Goal: Information Seeking & Learning: Learn about a topic

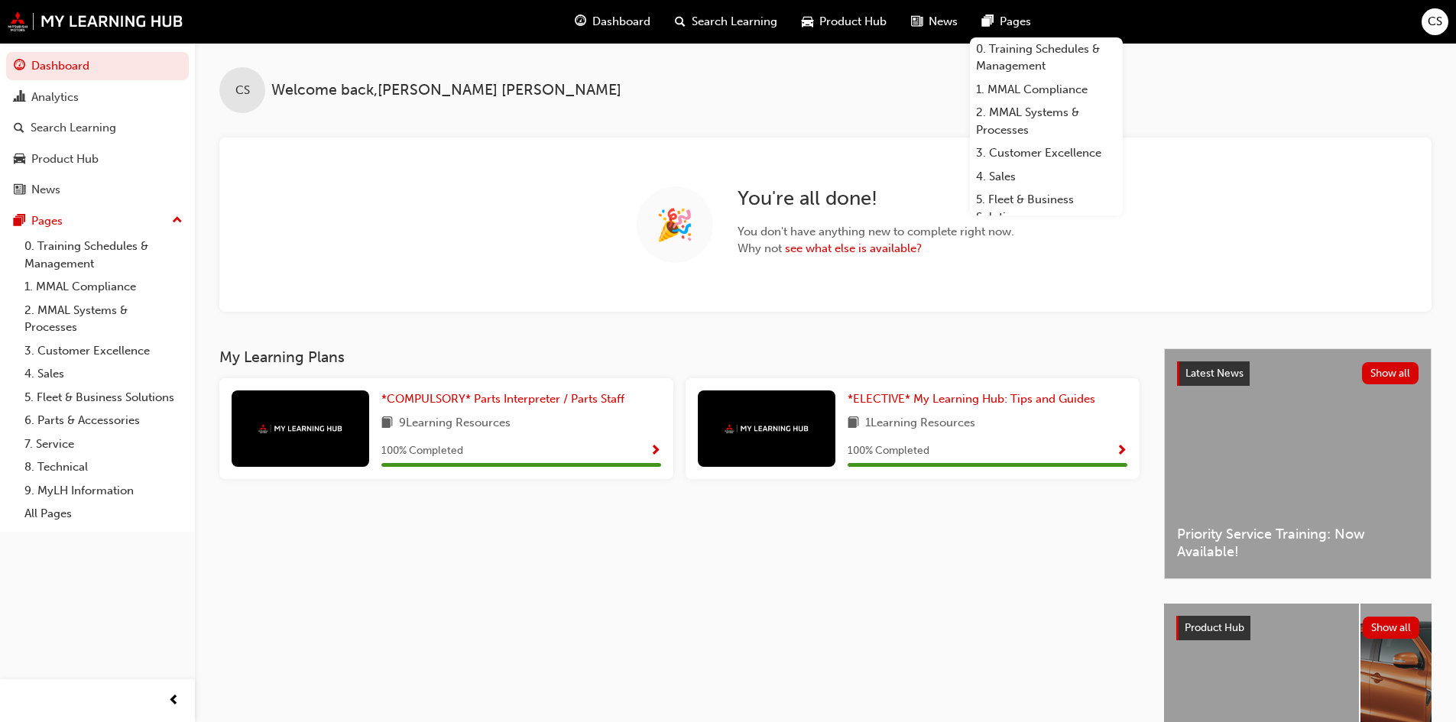
click at [615, 15] on span "Dashboard" at bounding box center [621, 22] width 58 height 18
click at [630, 18] on span "Dashboard" at bounding box center [621, 22] width 58 height 18
click at [634, 25] on span "Dashboard" at bounding box center [621, 22] width 58 height 18
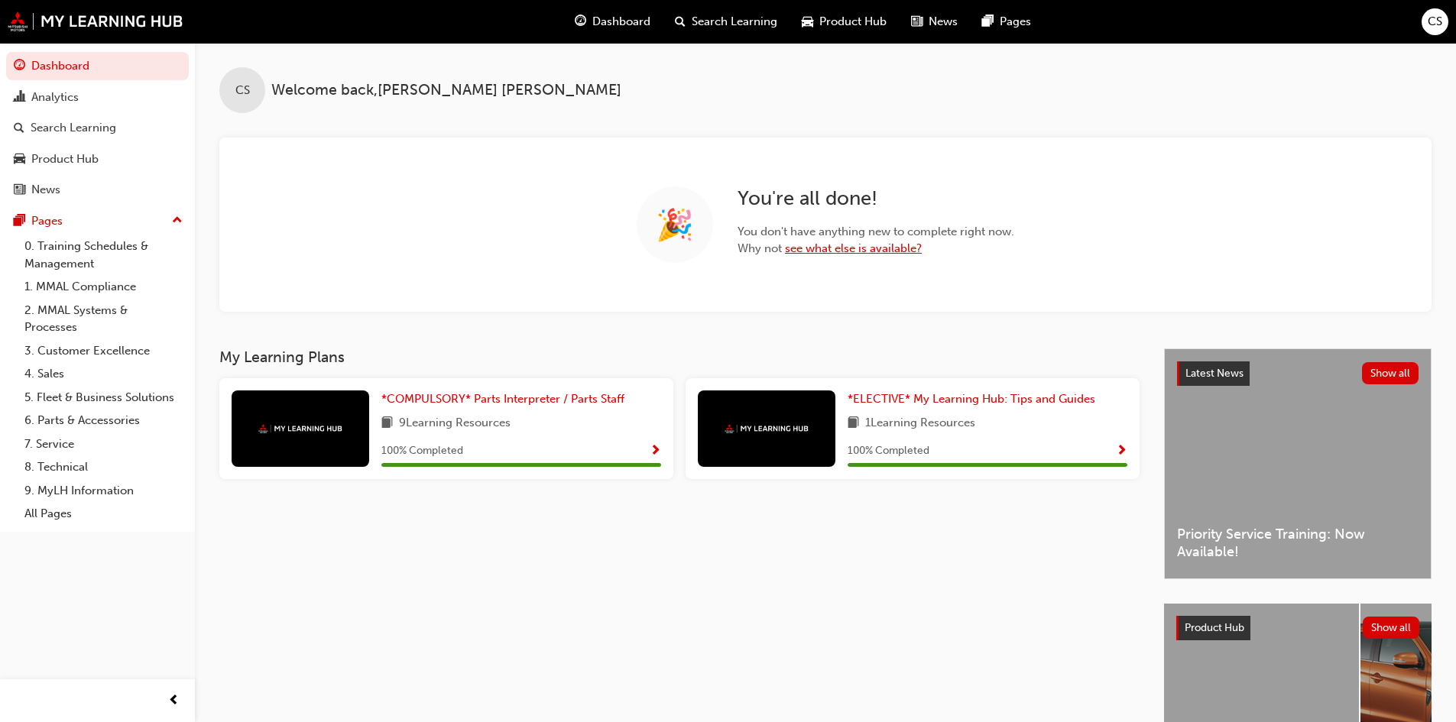
click at [833, 248] on link "see what else is available?" at bounding box center [853, 249] width 137 height 14
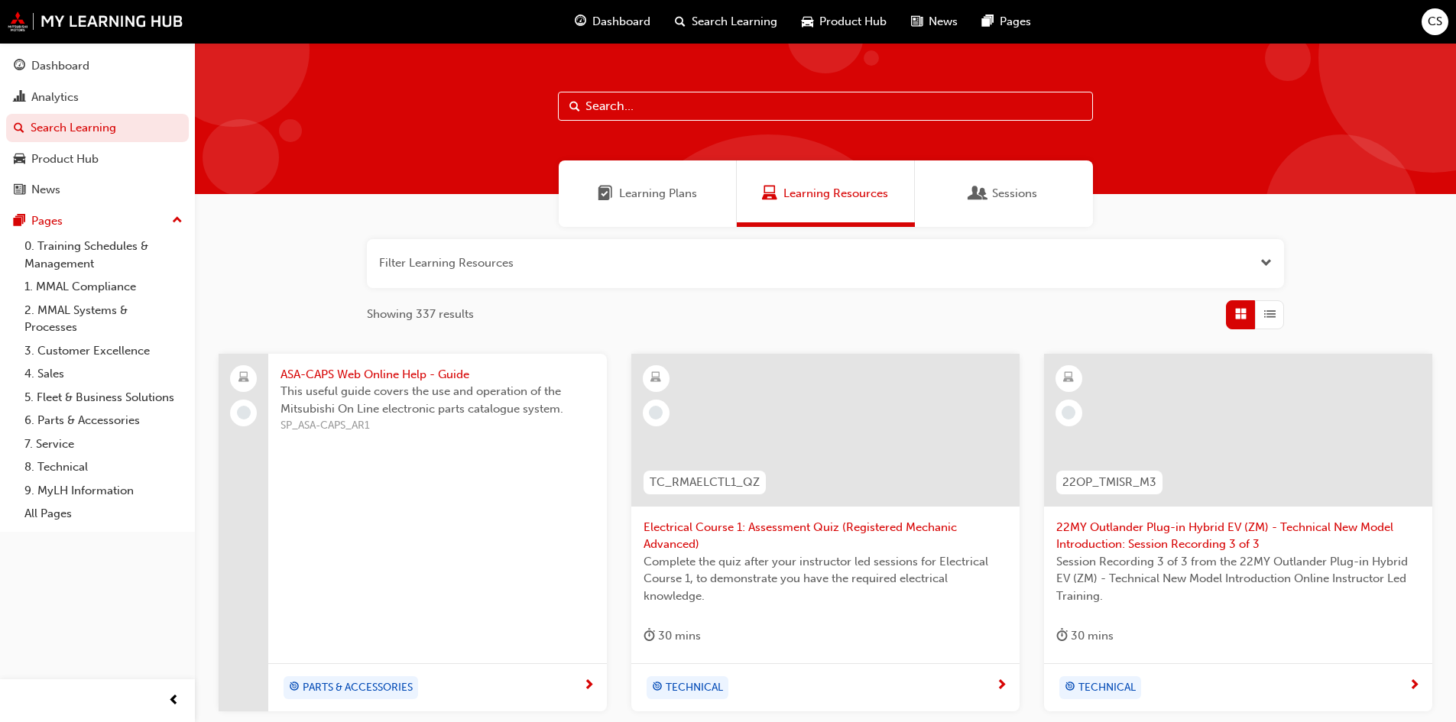
click at [709, 213] on div "Learning Plans" at bounding box center [648, 194] width 178 height 67
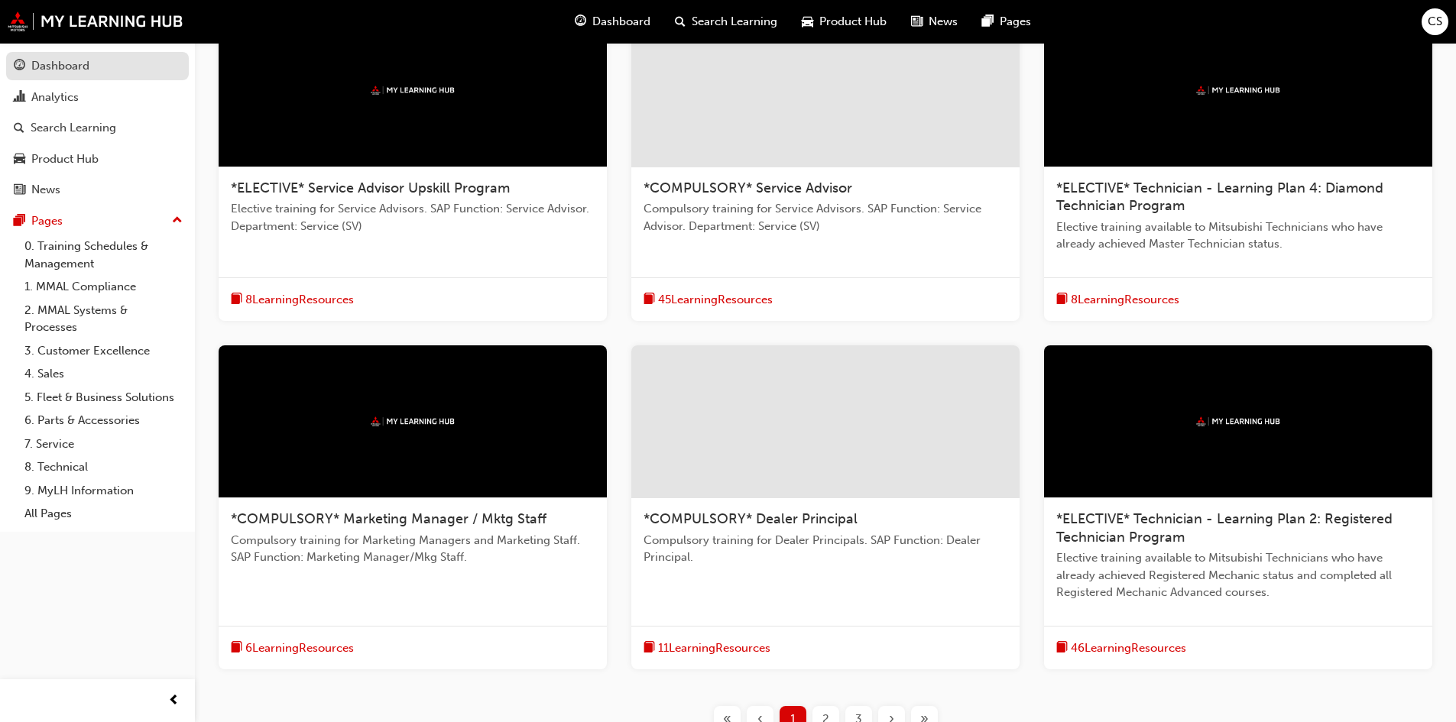
scroll to position [306, 0]
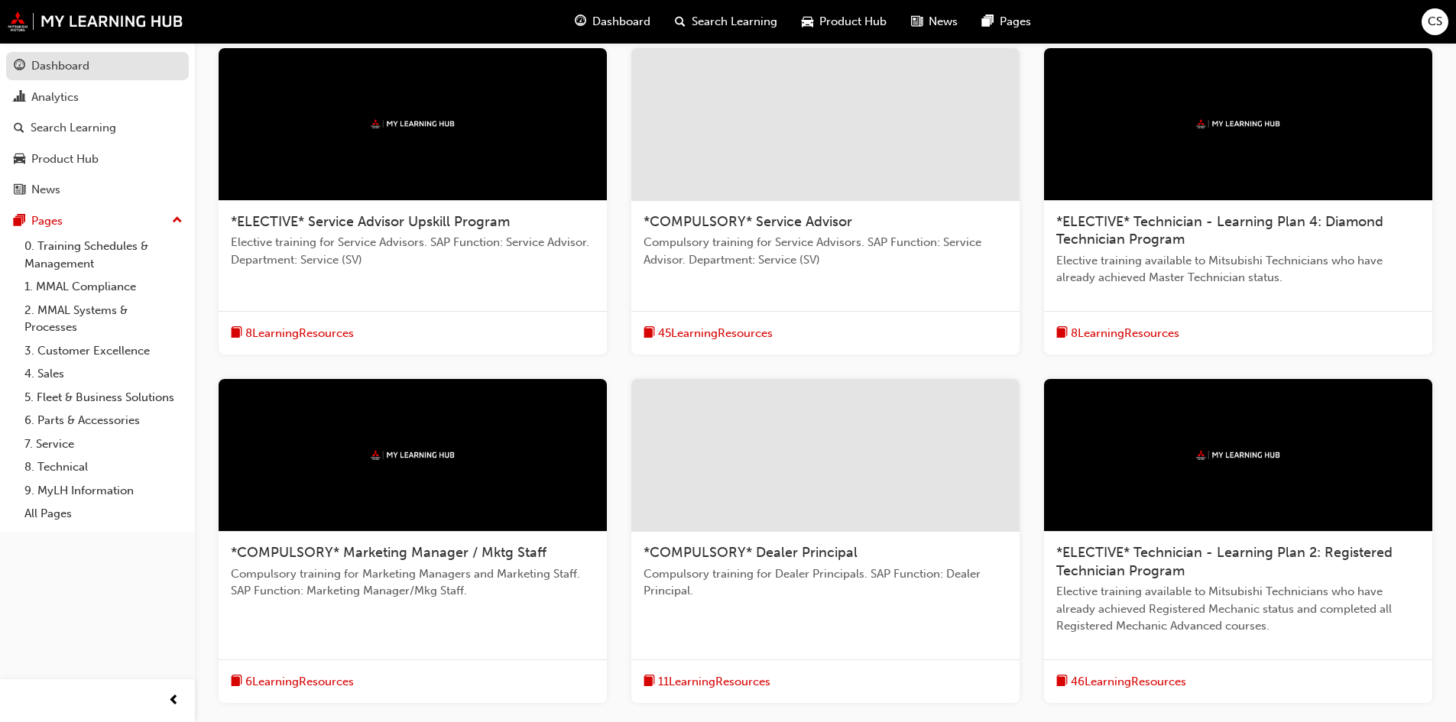
click at [78, 70] on div "Dashboard" at bounding box center [60, 66] width 58 height 18
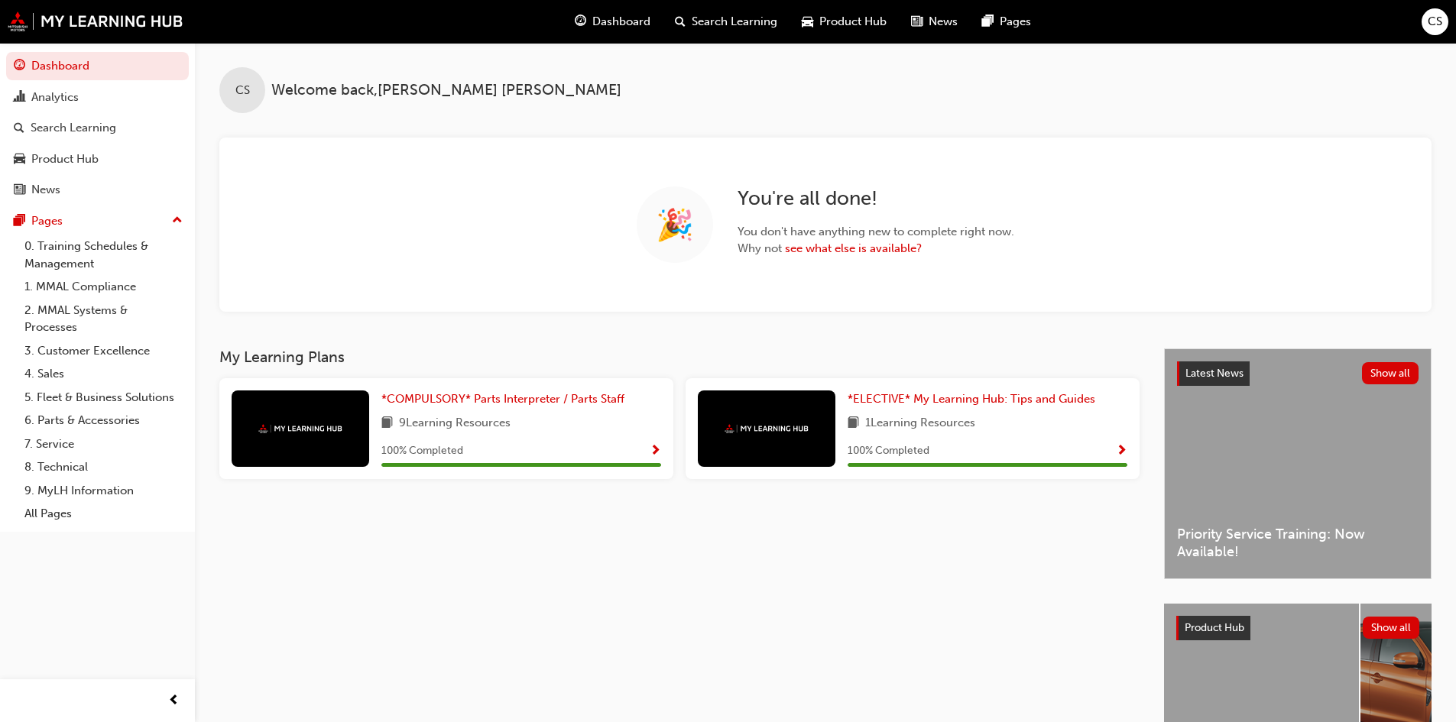
click at [768, 21] on span "Search Learning" at bounding box center [735, 22] width 86 height 18
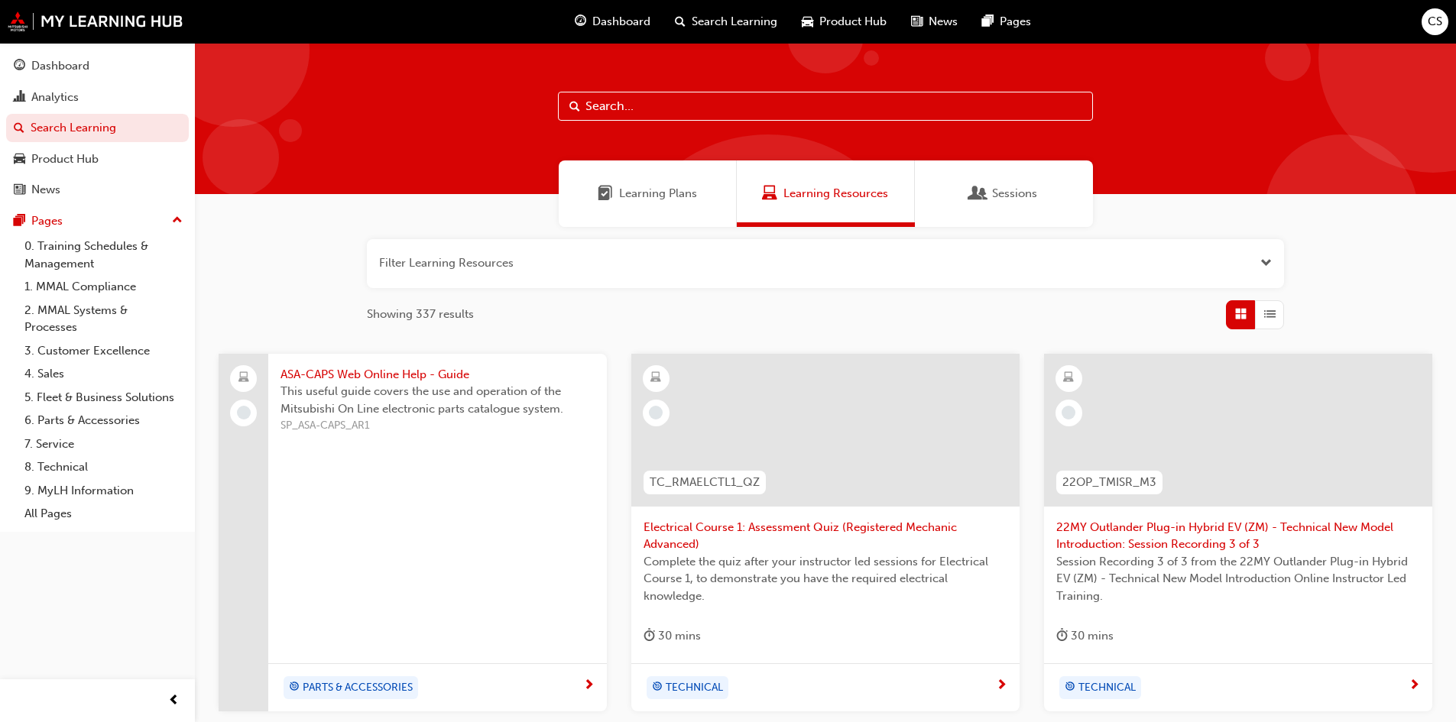
click at [634, 201] on span "Learning Plans" at bounding box center [658, 194] width 78 height 18
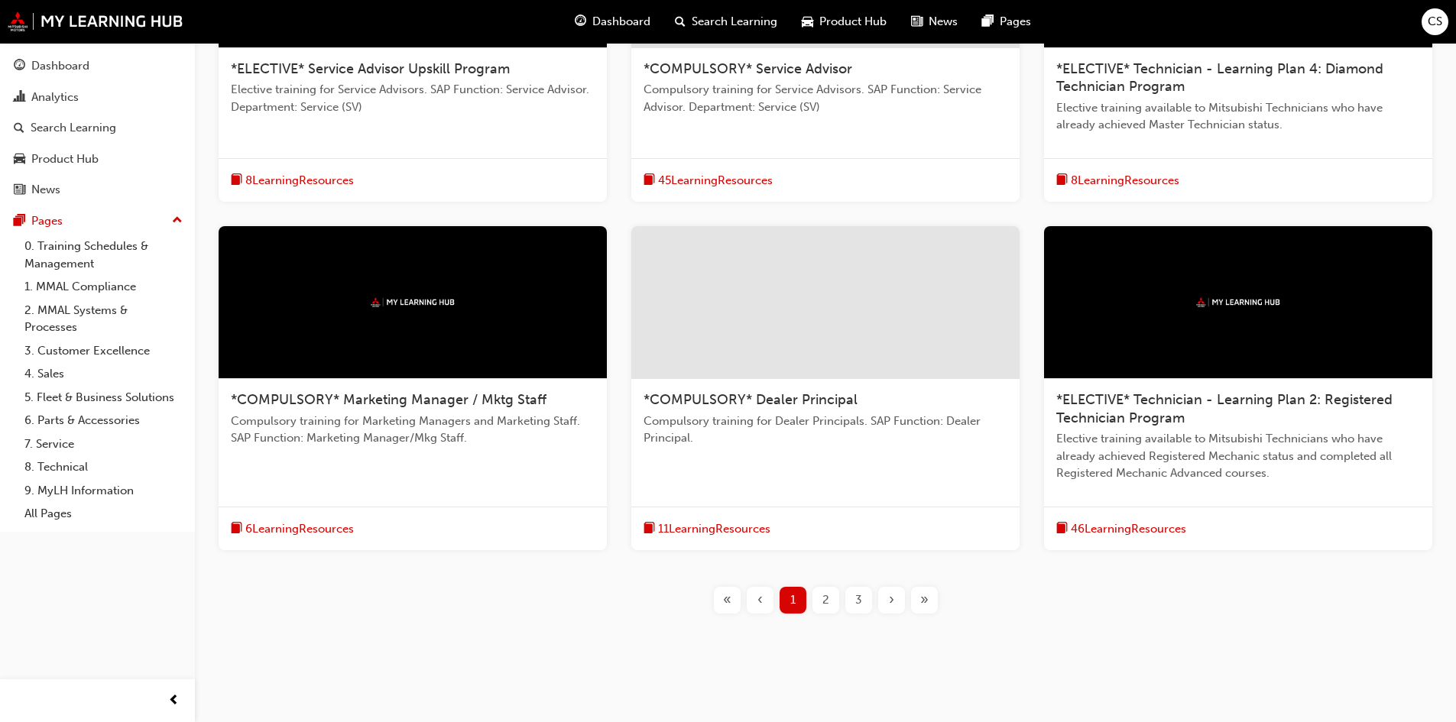
click at [835, 598] on div "2" at bounding box center [826, 600] width 27 height 27
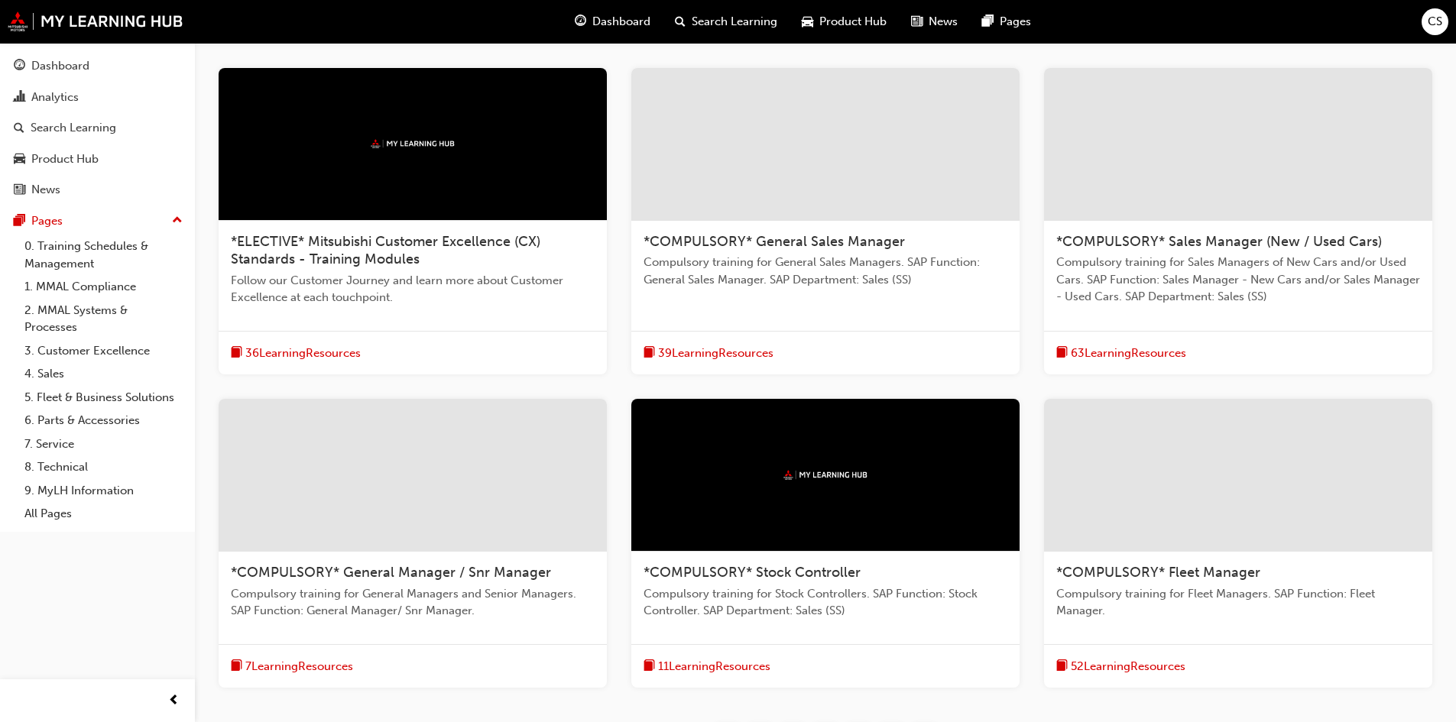
scroll to position [362, 0]
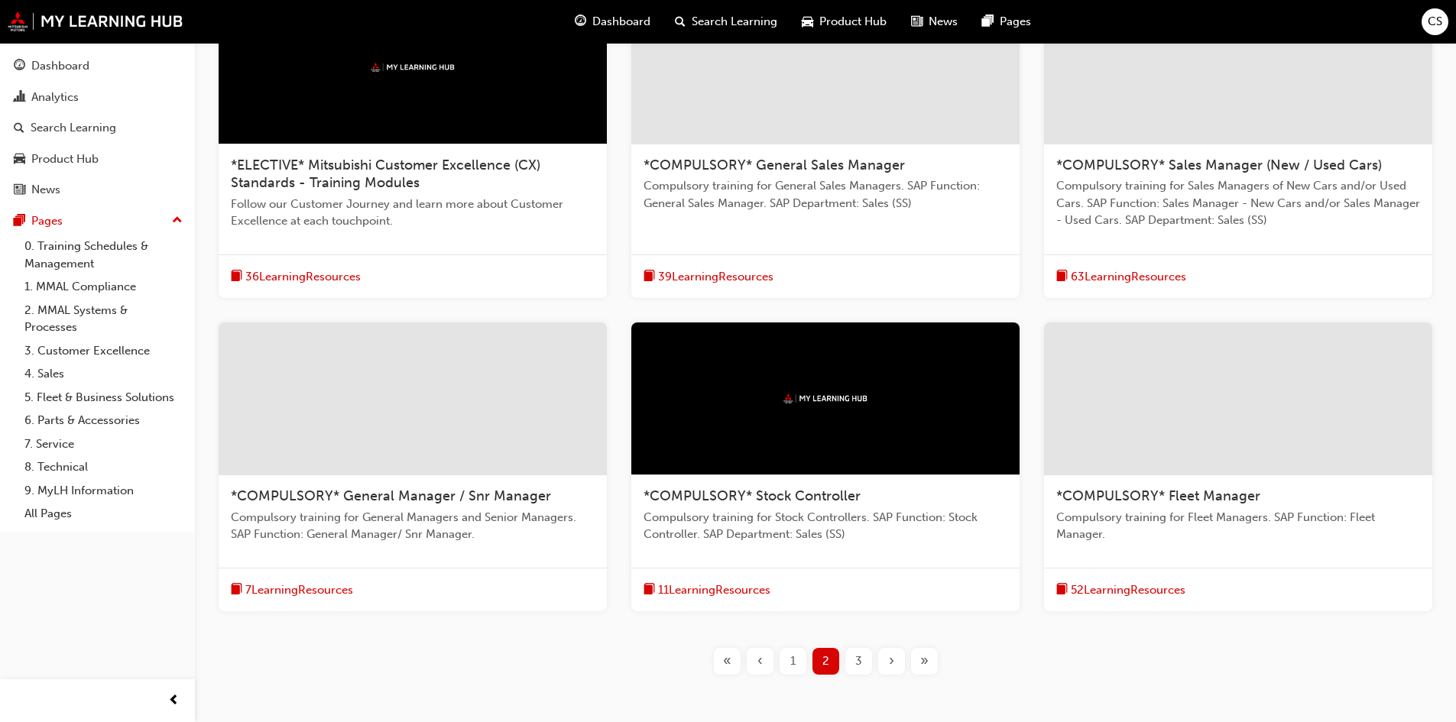
click at [861, 664] on span "3" at bounding box center [858, 662] width 7 height 18
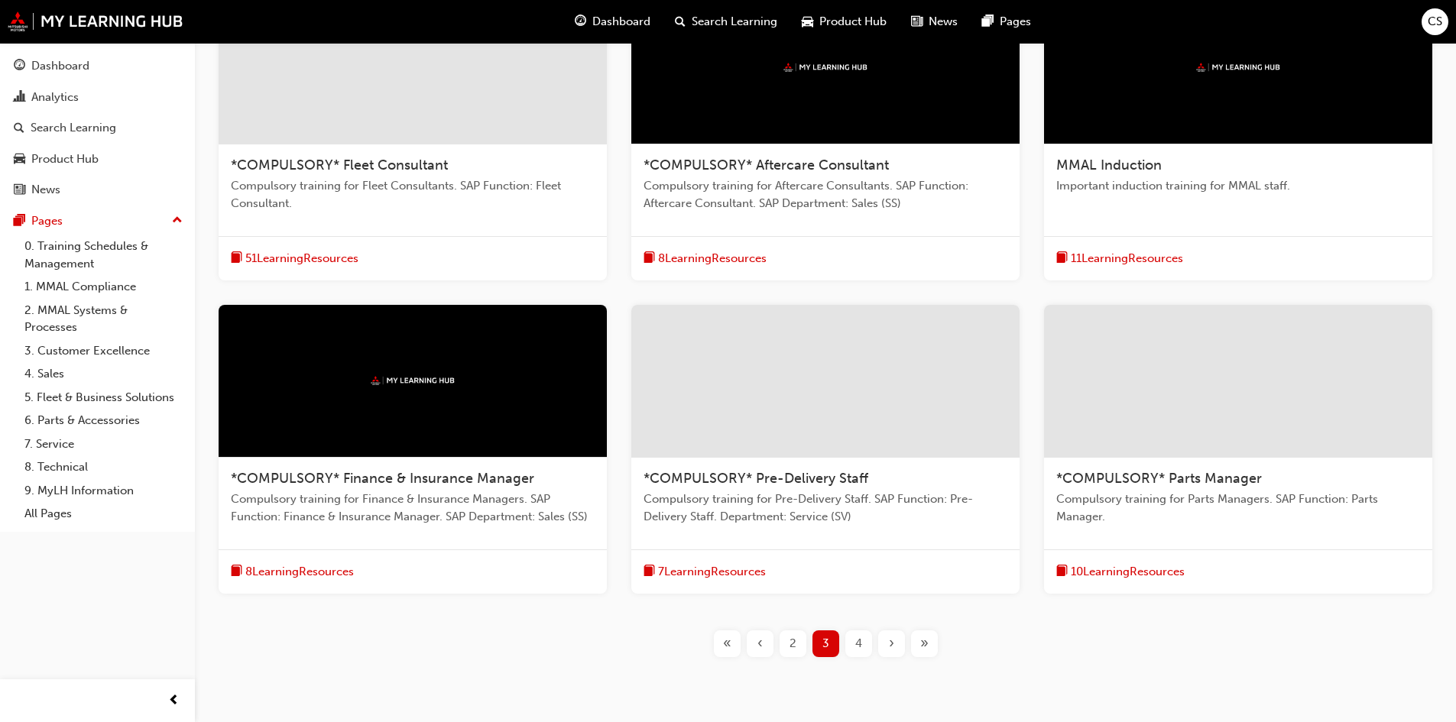
scroll to position [421, 0]
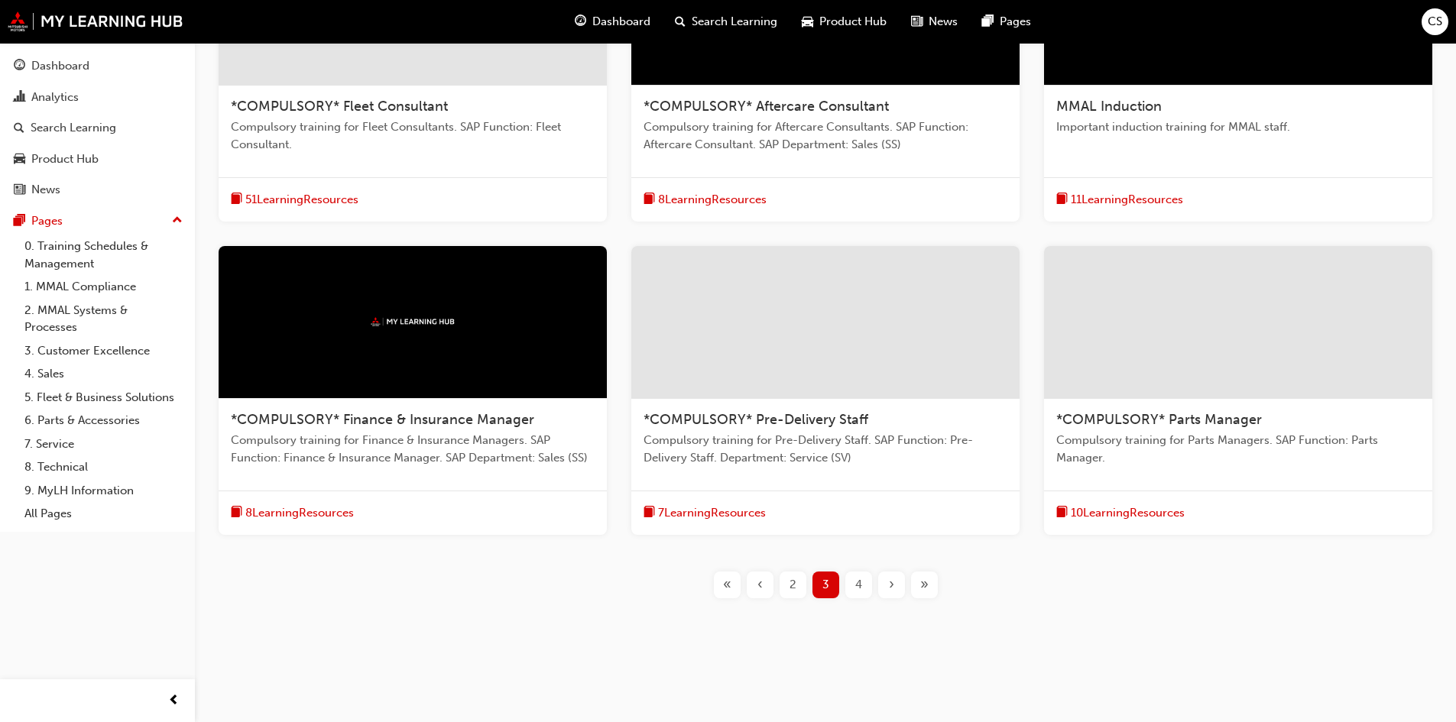
click at [857, 578] on span "4" at bounding box center [858, 585] width 7 height 18
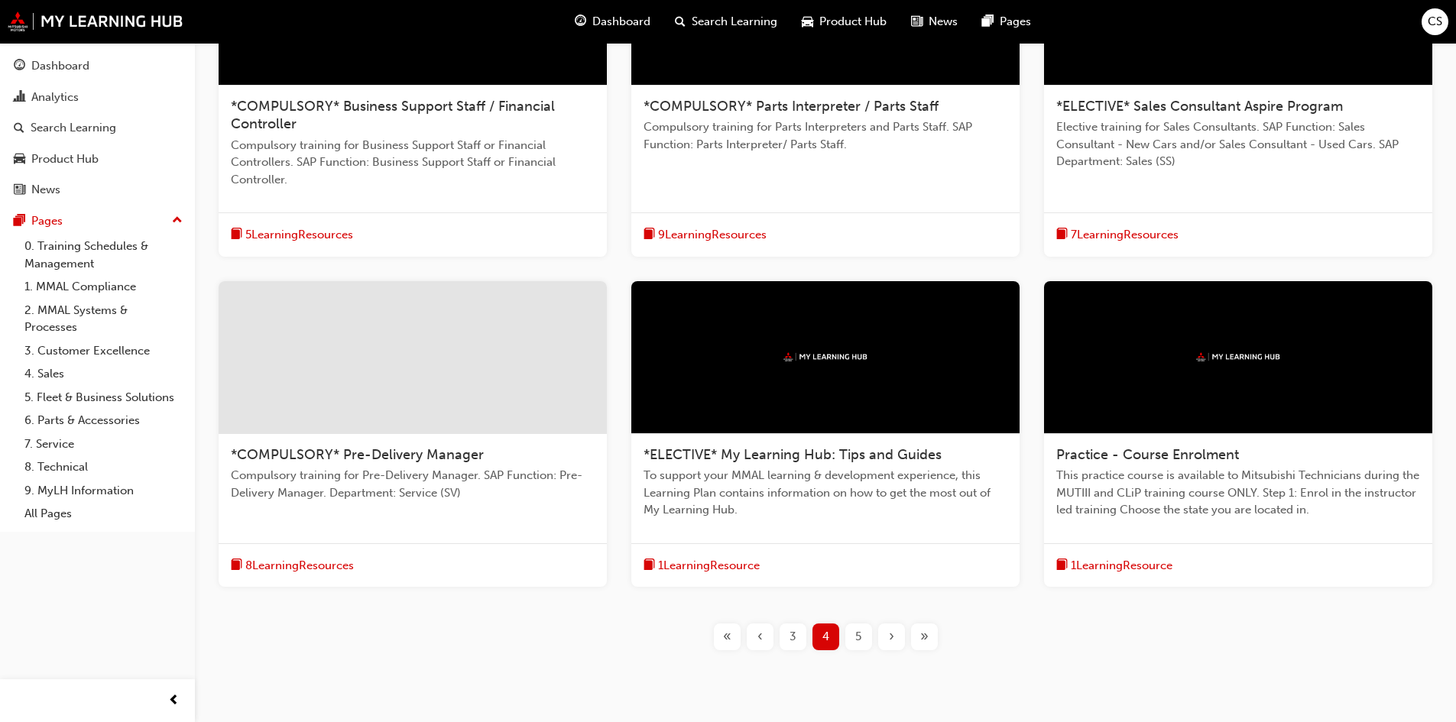
scroll to position [473, 0]
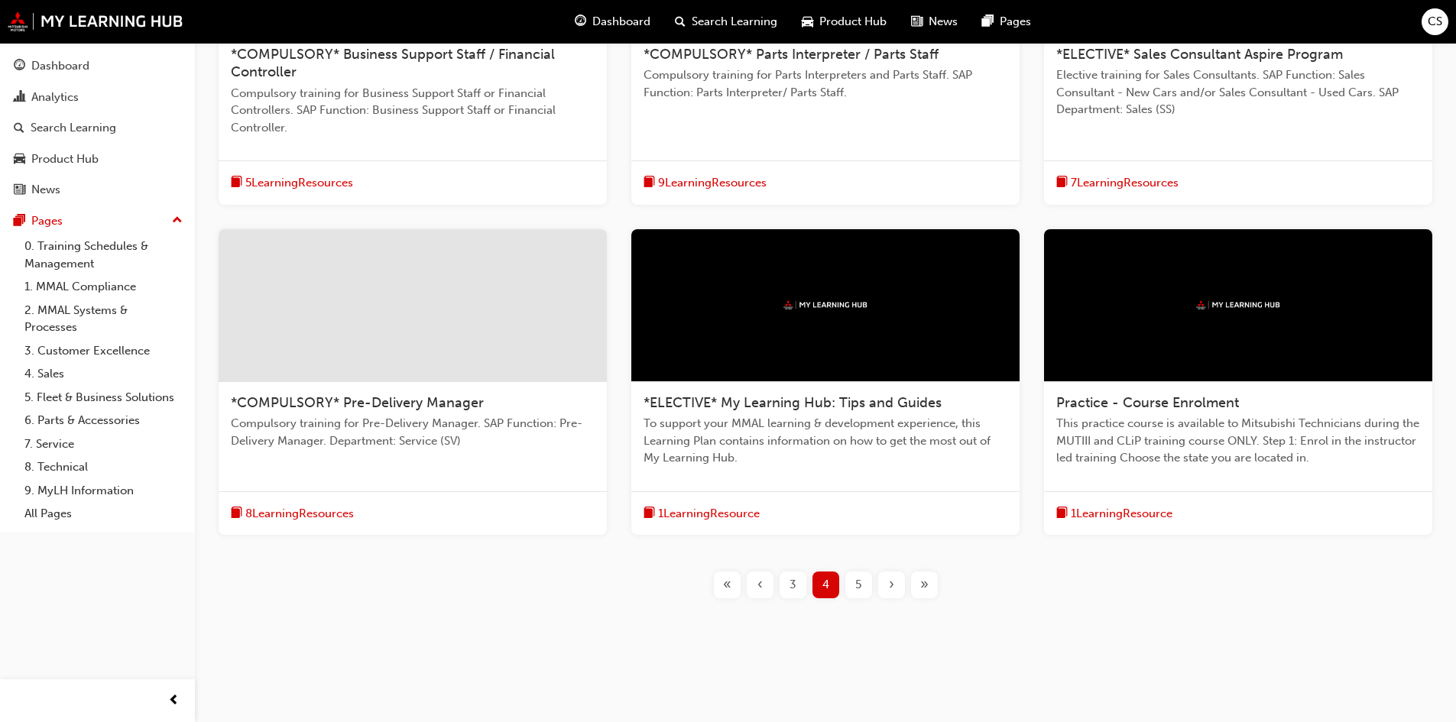
click at [862, 586] on div "5" at bounding box center [858, 585] width 27 height 27
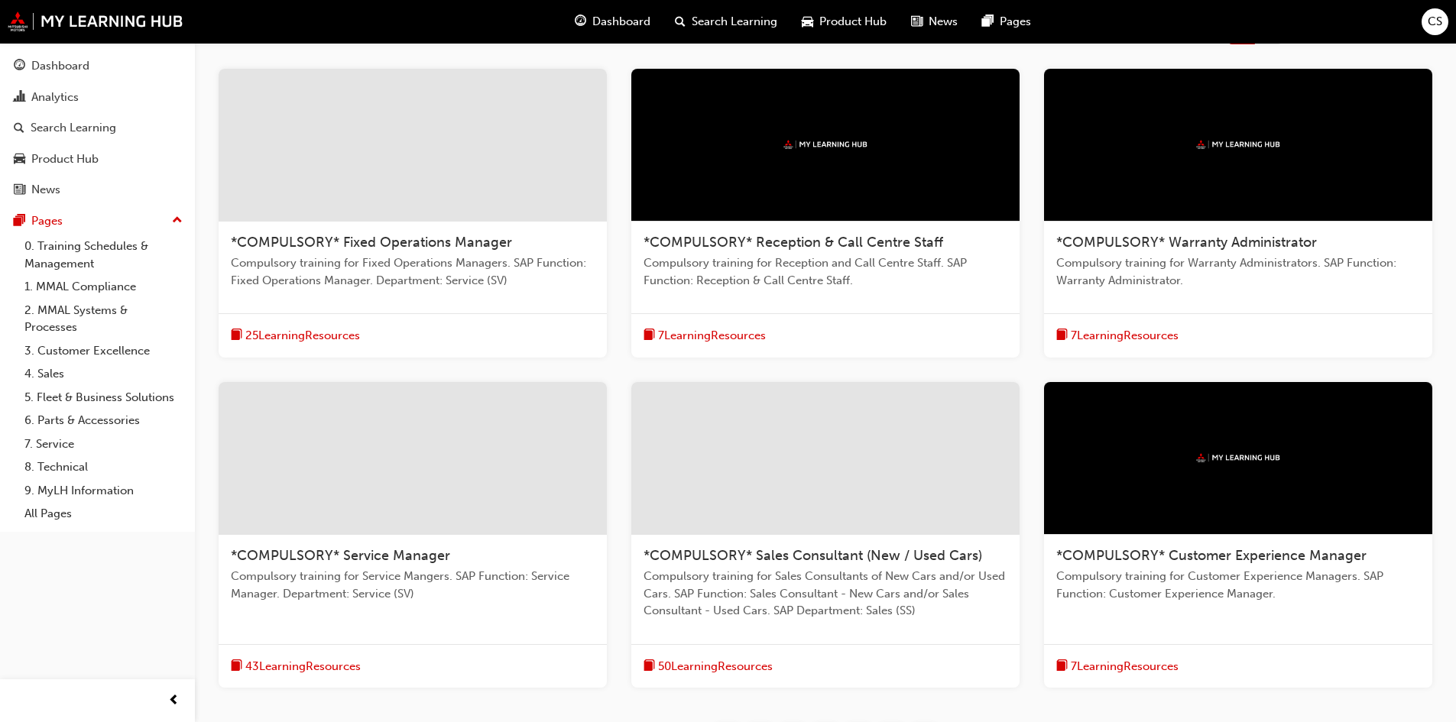
scroll to position [362, 0]
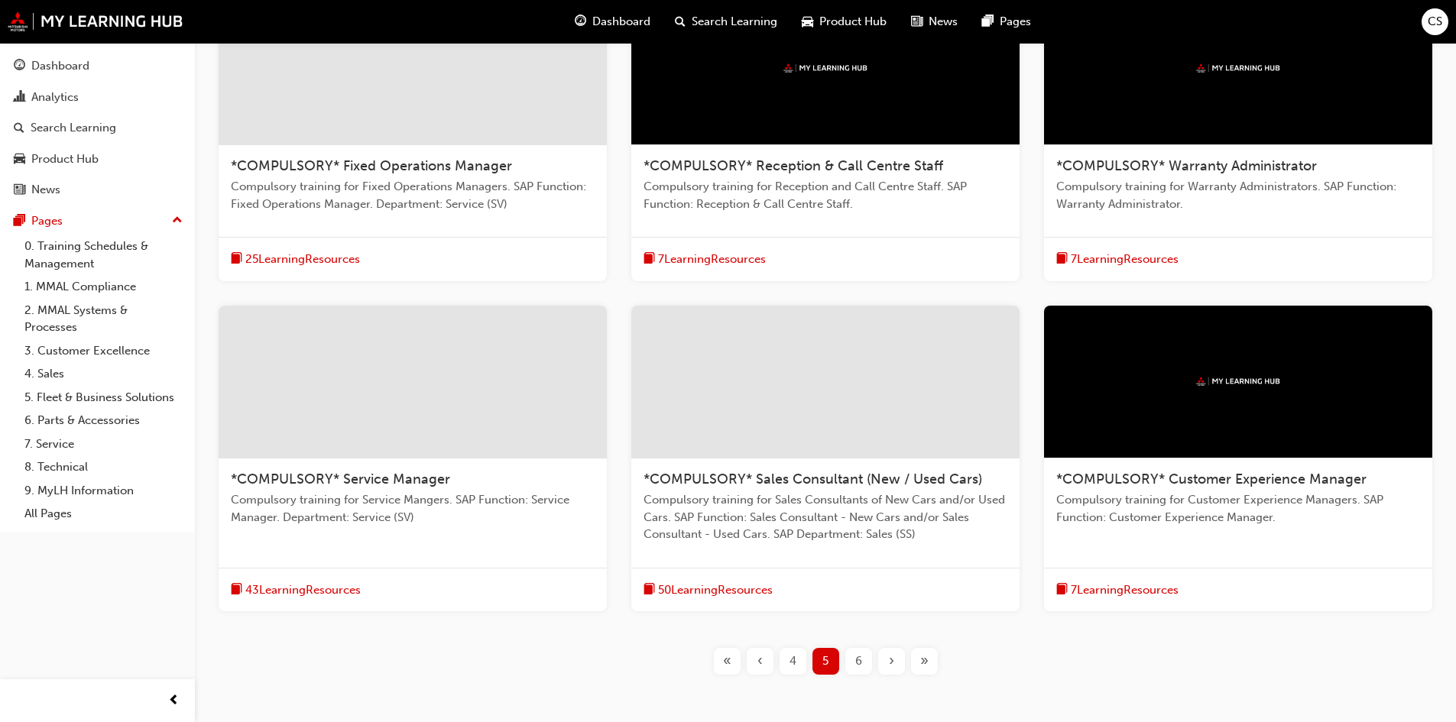
click at [852, 658] on div "6" at bounding box center [858, 661] width 27 height 27
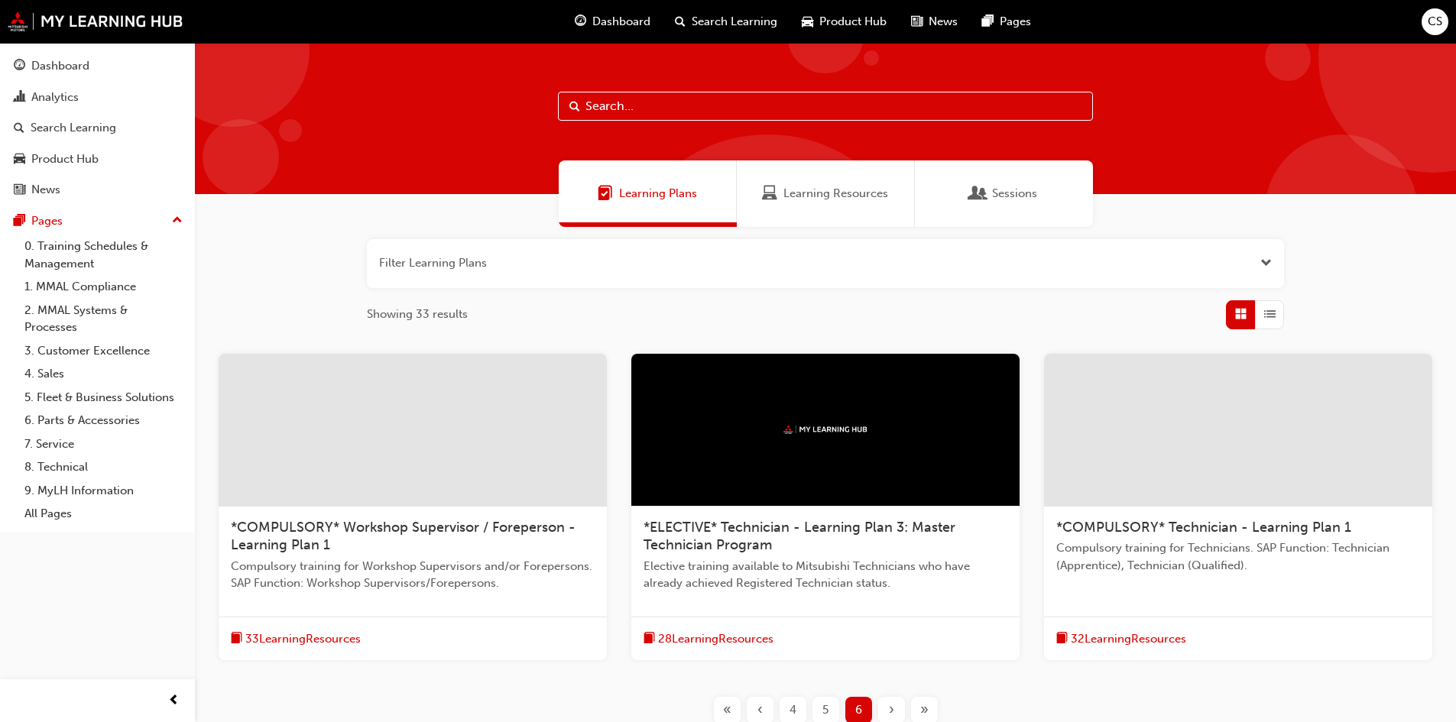
click at [618, 15] on span "Dashboard" at bounding box center [621, 22] width 58 height 18
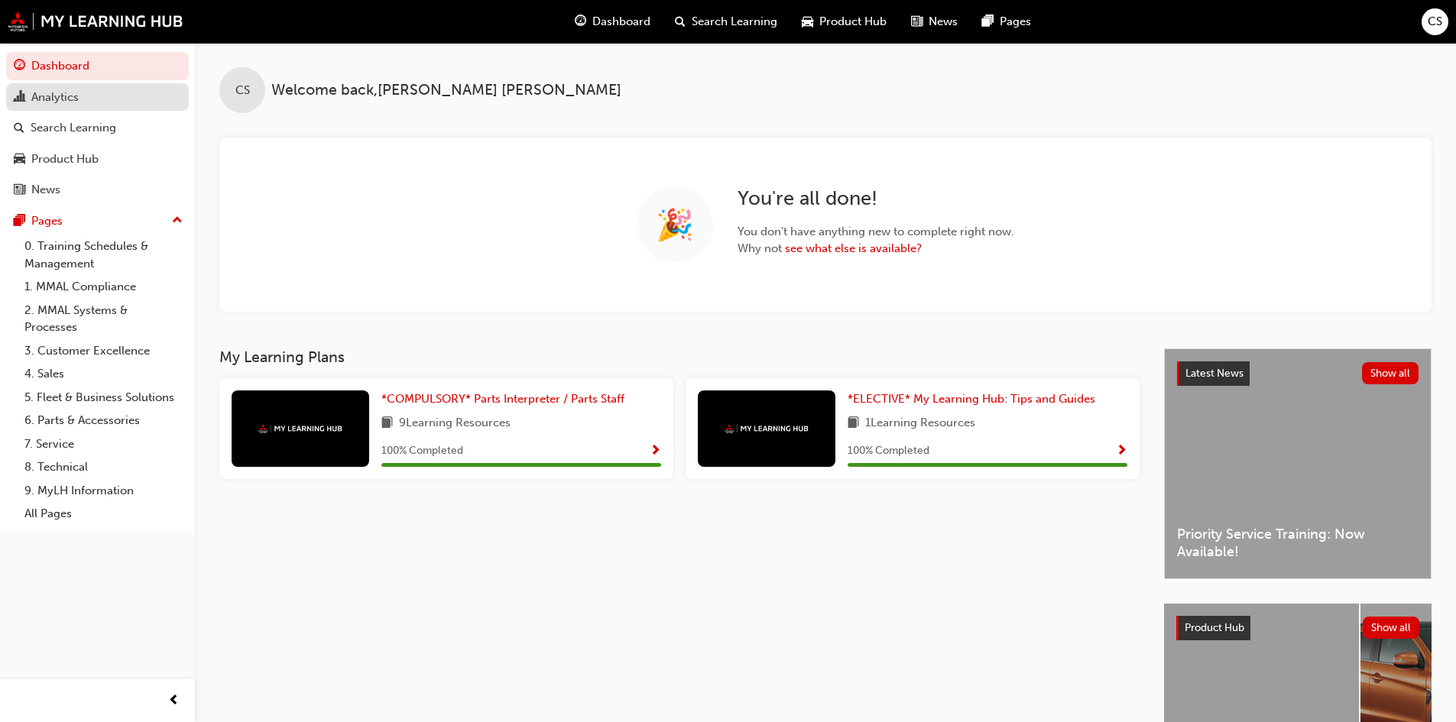
click at [114, 106] on link "Analytics" at bounding box center [97, 97] width 183 height 28
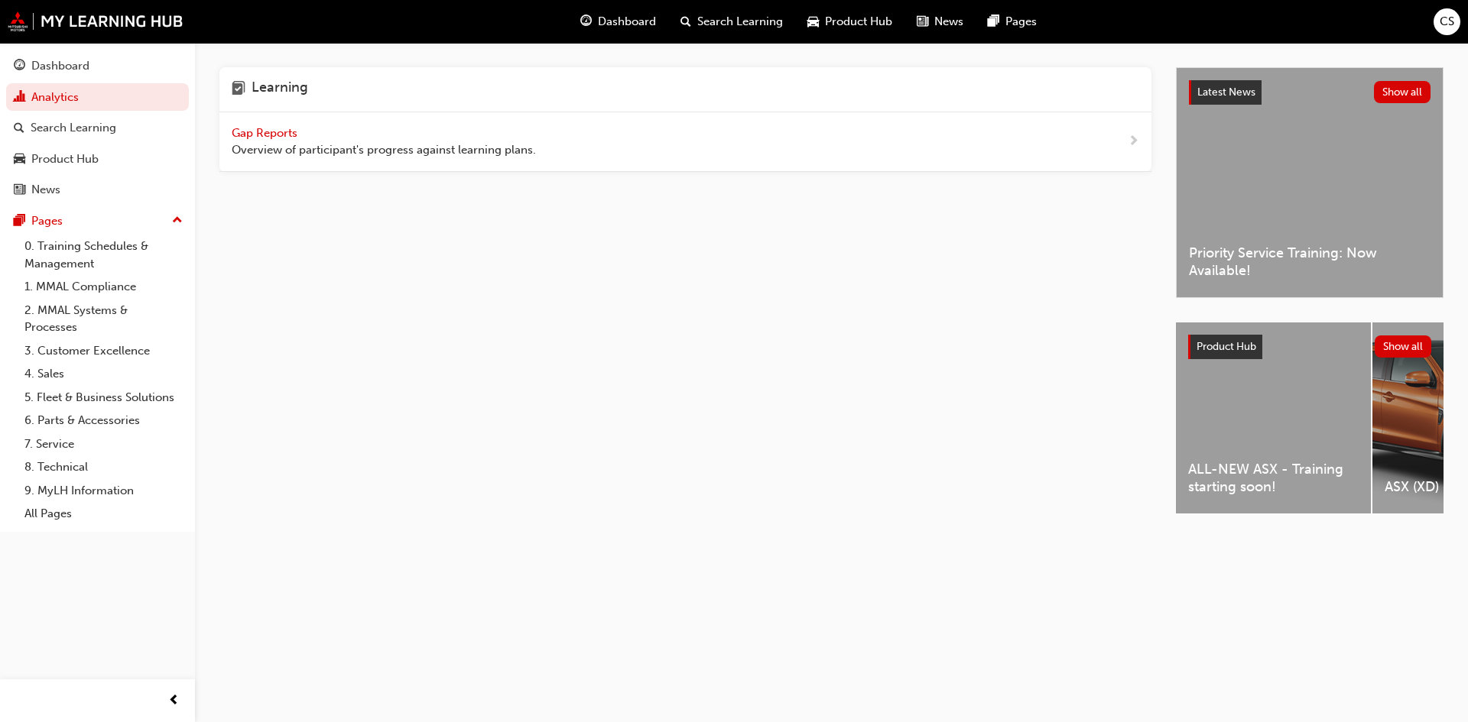
click at [633, 20] on span "Dashboard" at bounding box center [627, 22] width 58 height 18
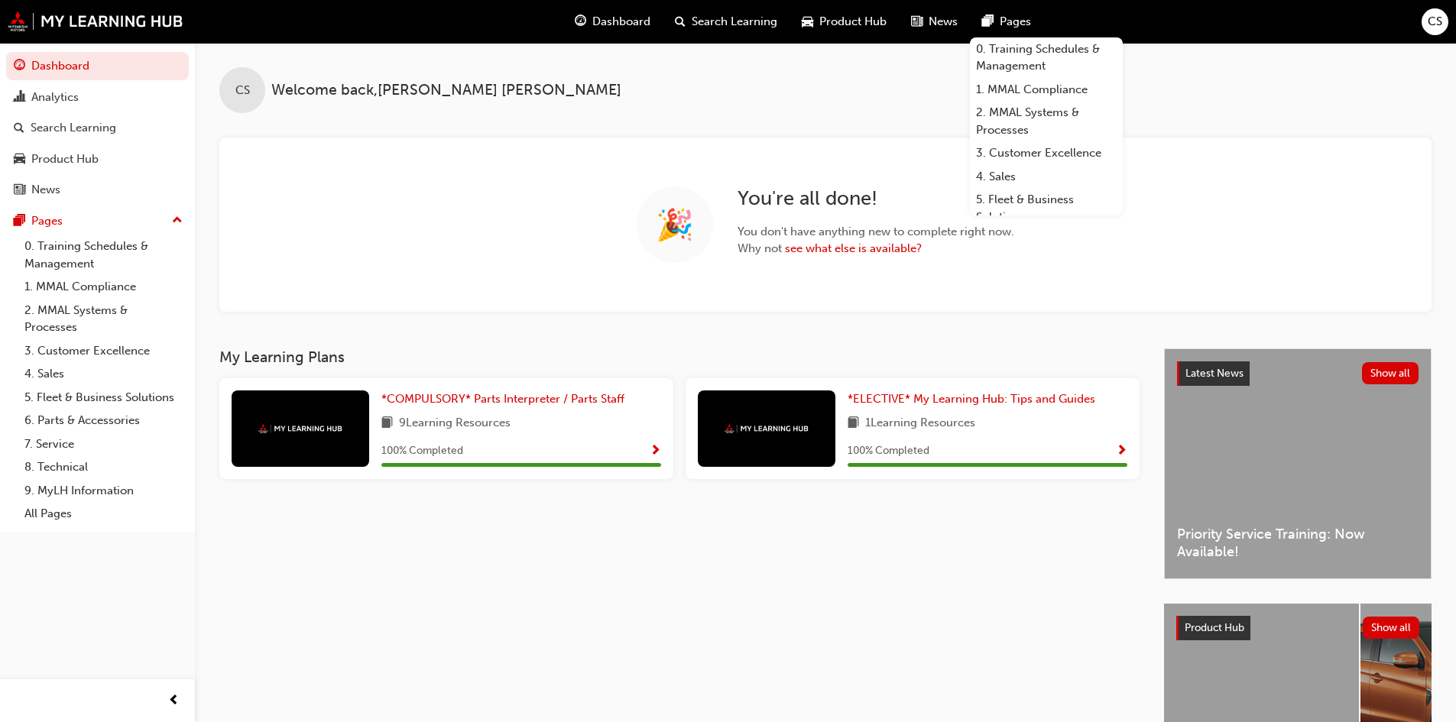
click at [998, 12] on div "Pages" at bounding box center [1006, 21] width 73 height 31
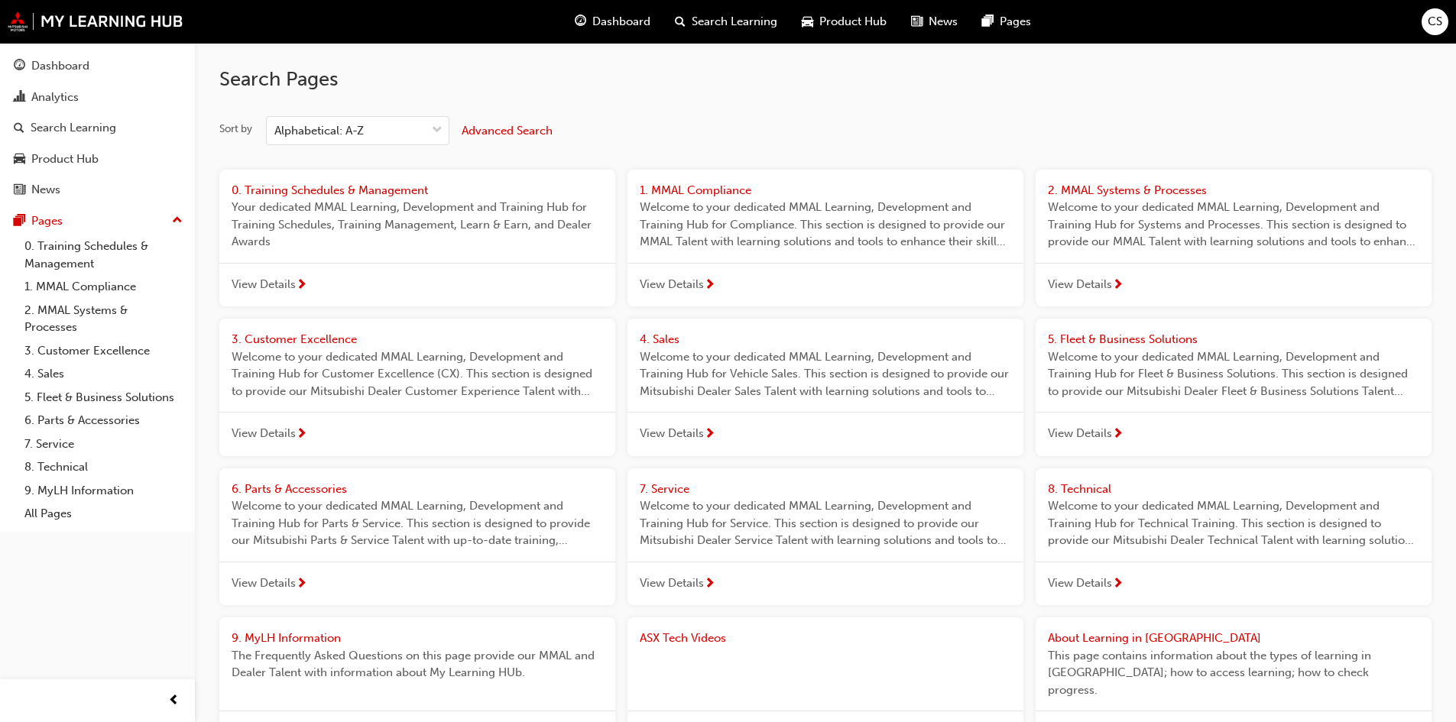
click at [692, 22] on span "Search Learning" at bounding box center [735, 22] width 86 height 18
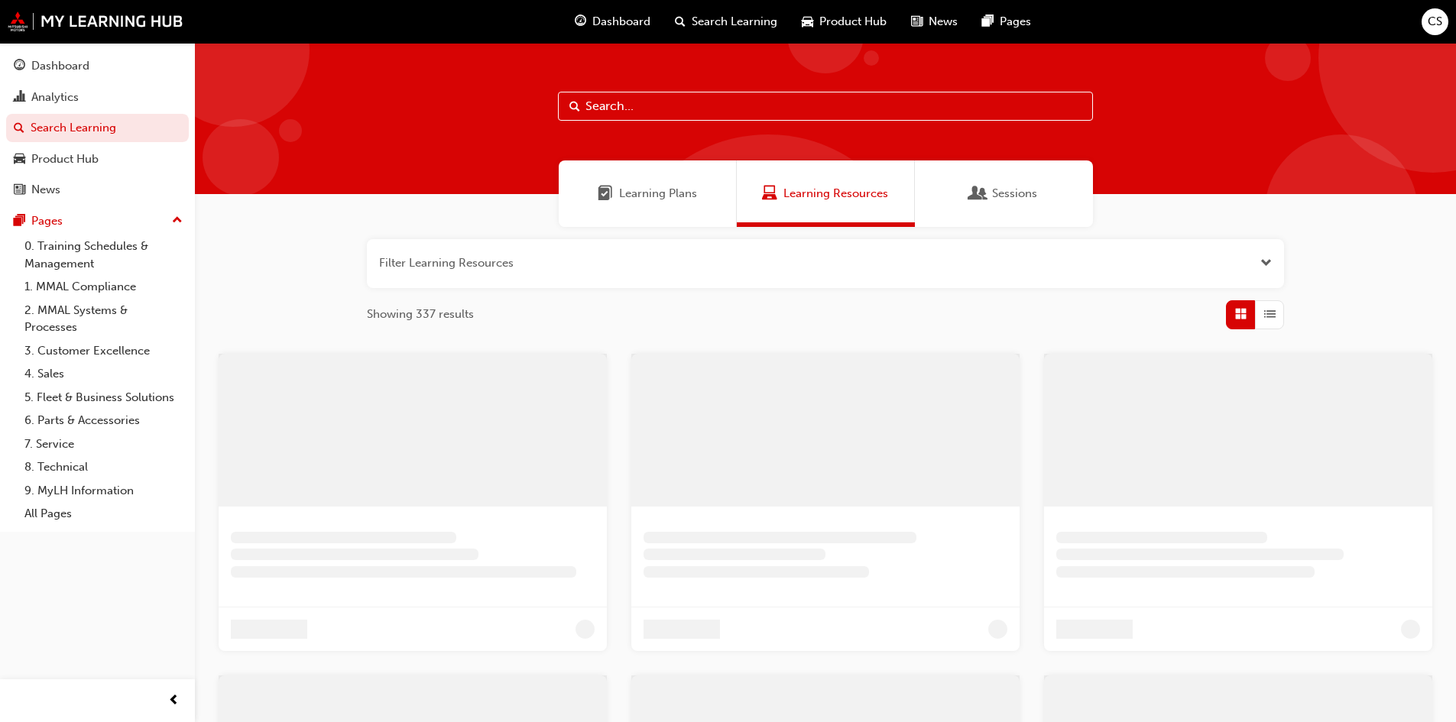
click at [606, 192] on span "Learning Plans" at bounding box center [605, 194] width 15 height 18
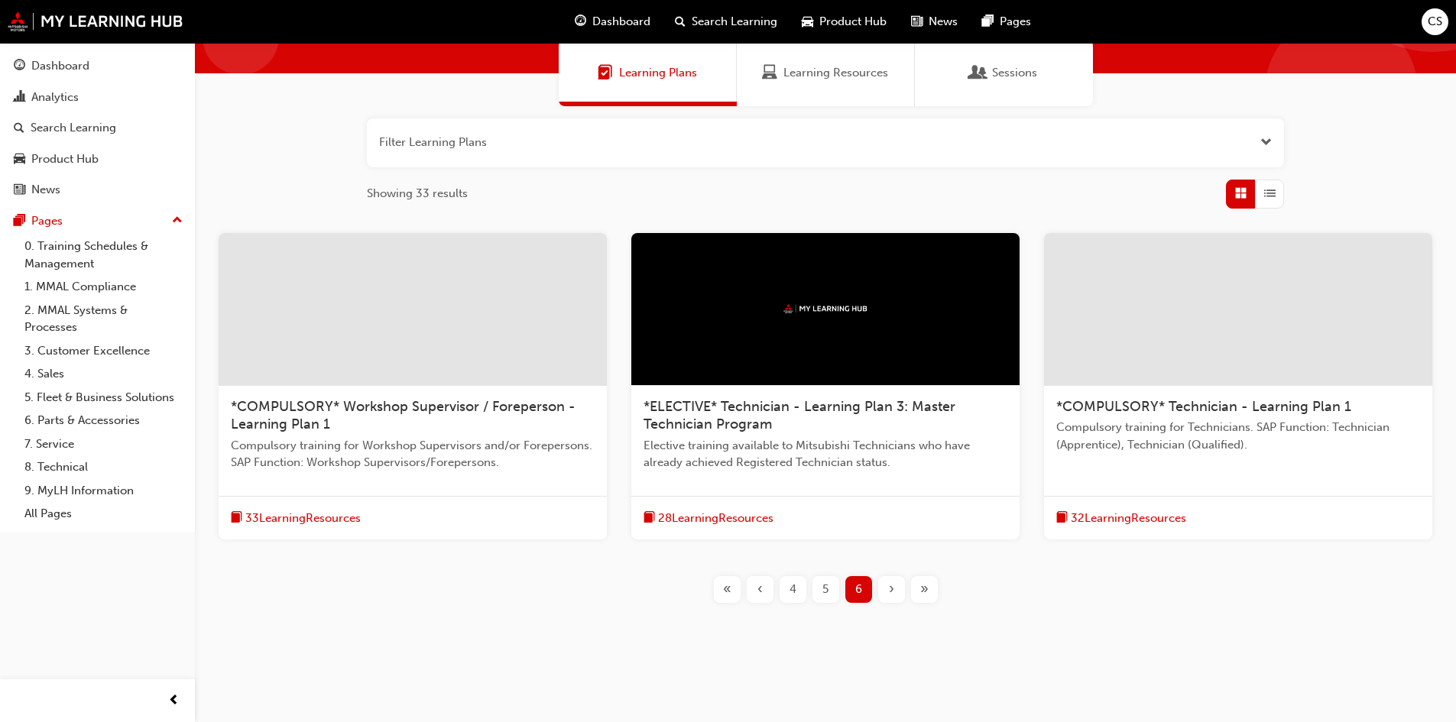
scroll to position [125, 0]
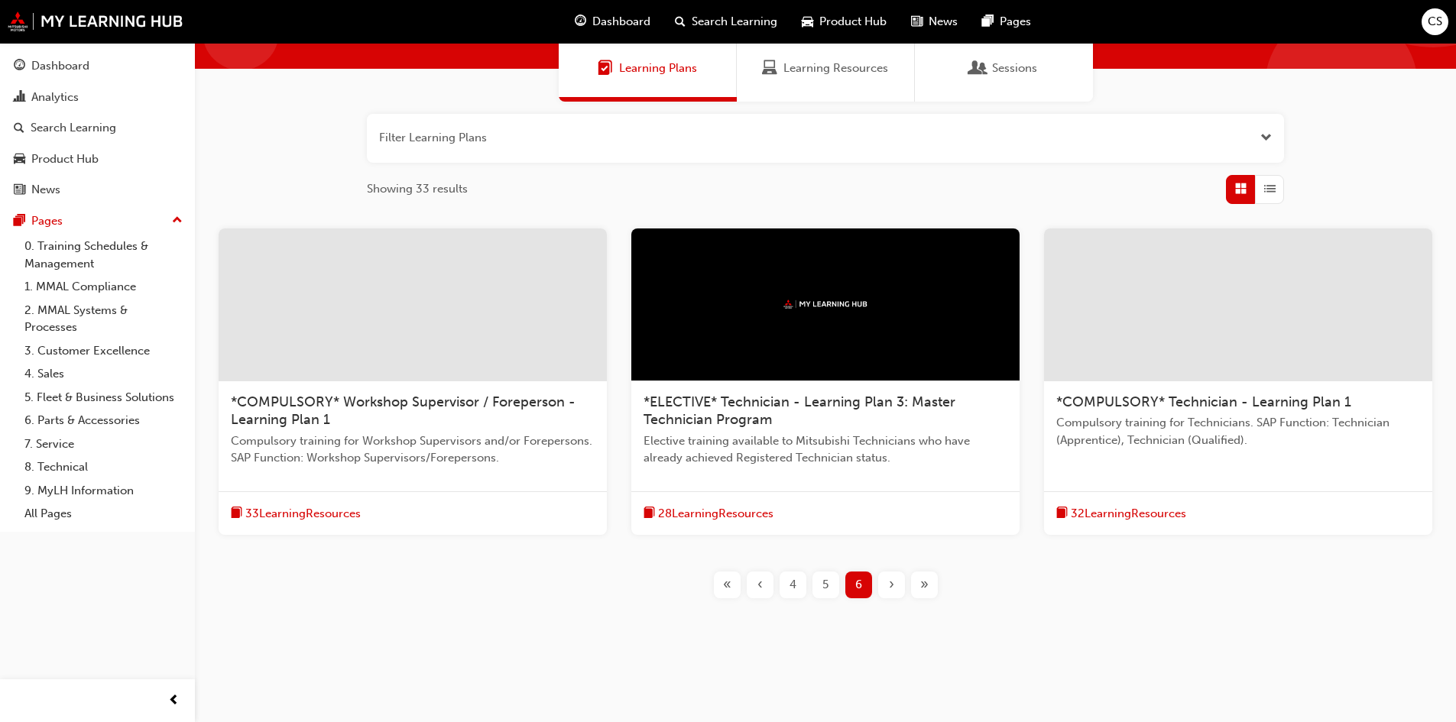
click at [805, 587] on div "4" at bounding box center [793, 585] width 27 height 27
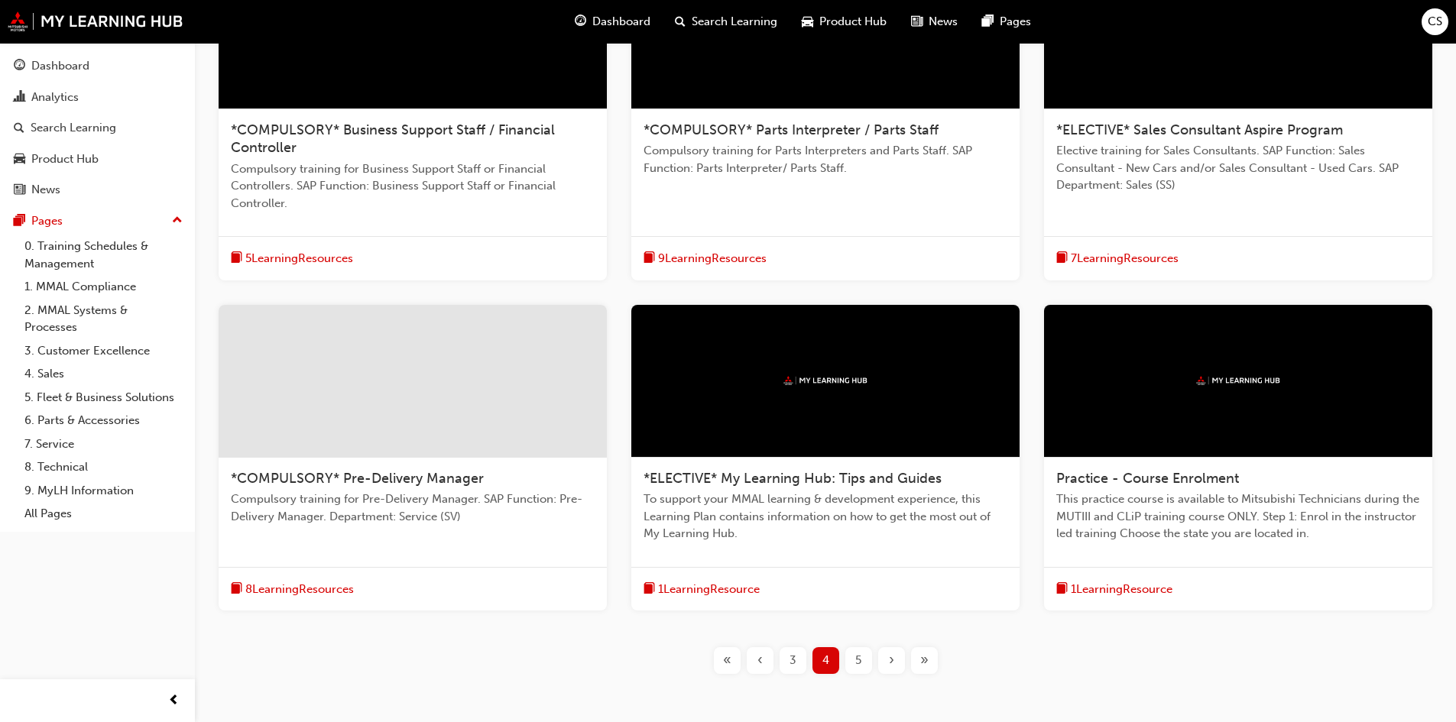
scroll to position [355, 0]
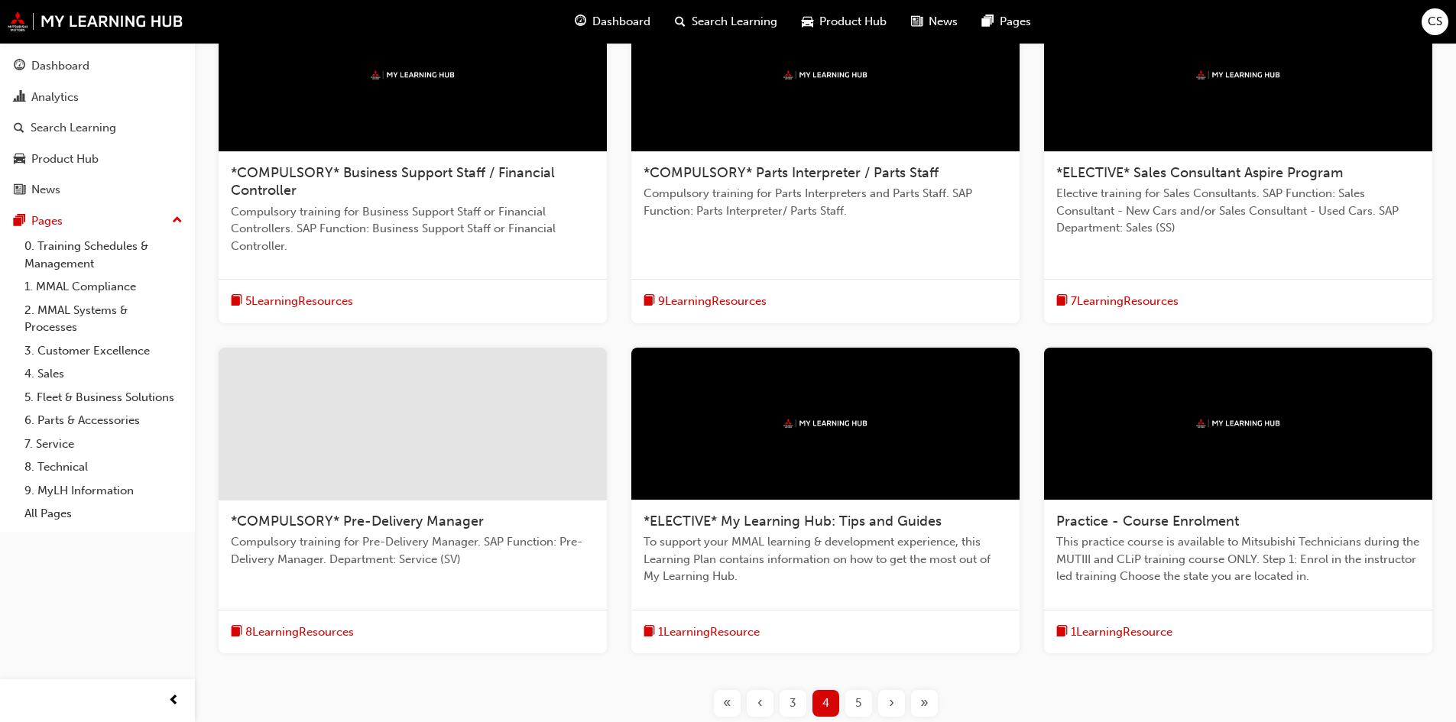
click at [796, 696] on div "3" at bounding box center [793, 703] width 27 height 27
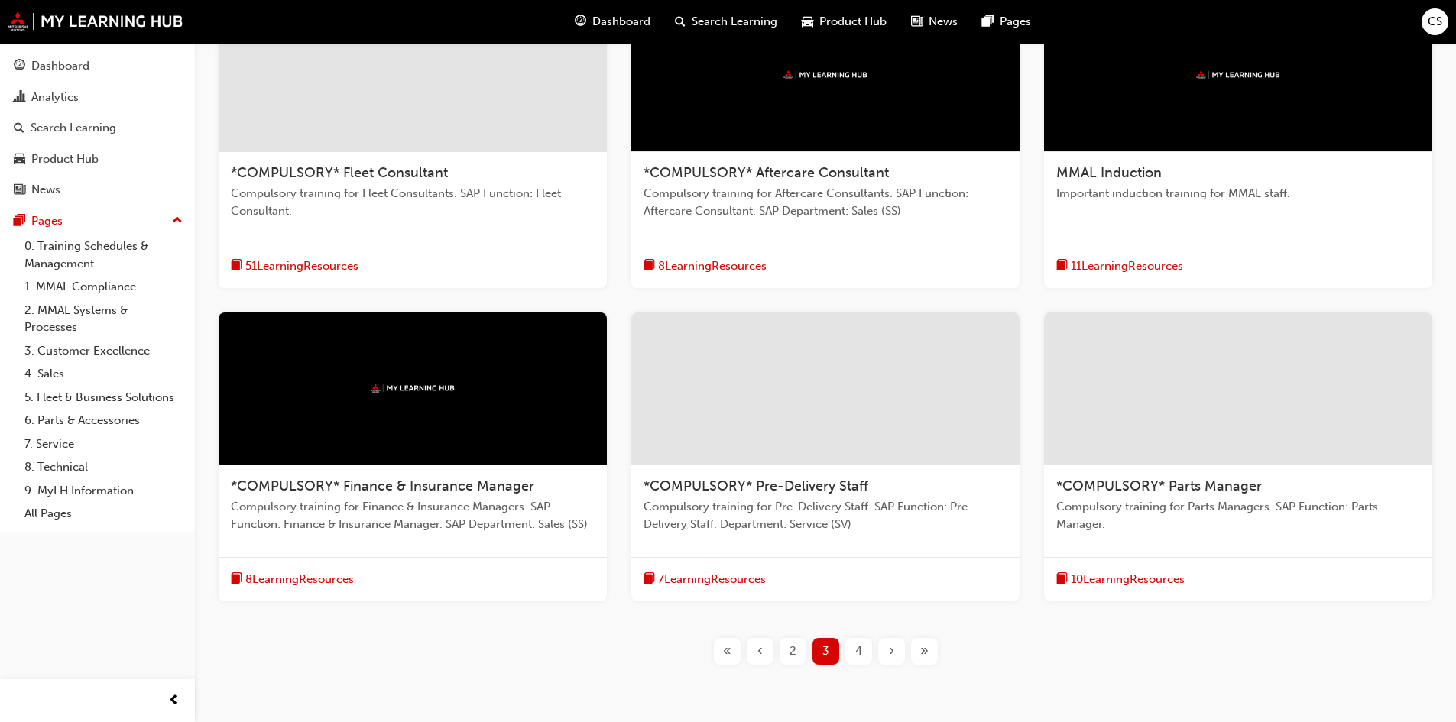
click at [790, 647] on span "2" at bounding box center [793, 652] width 7 height 18
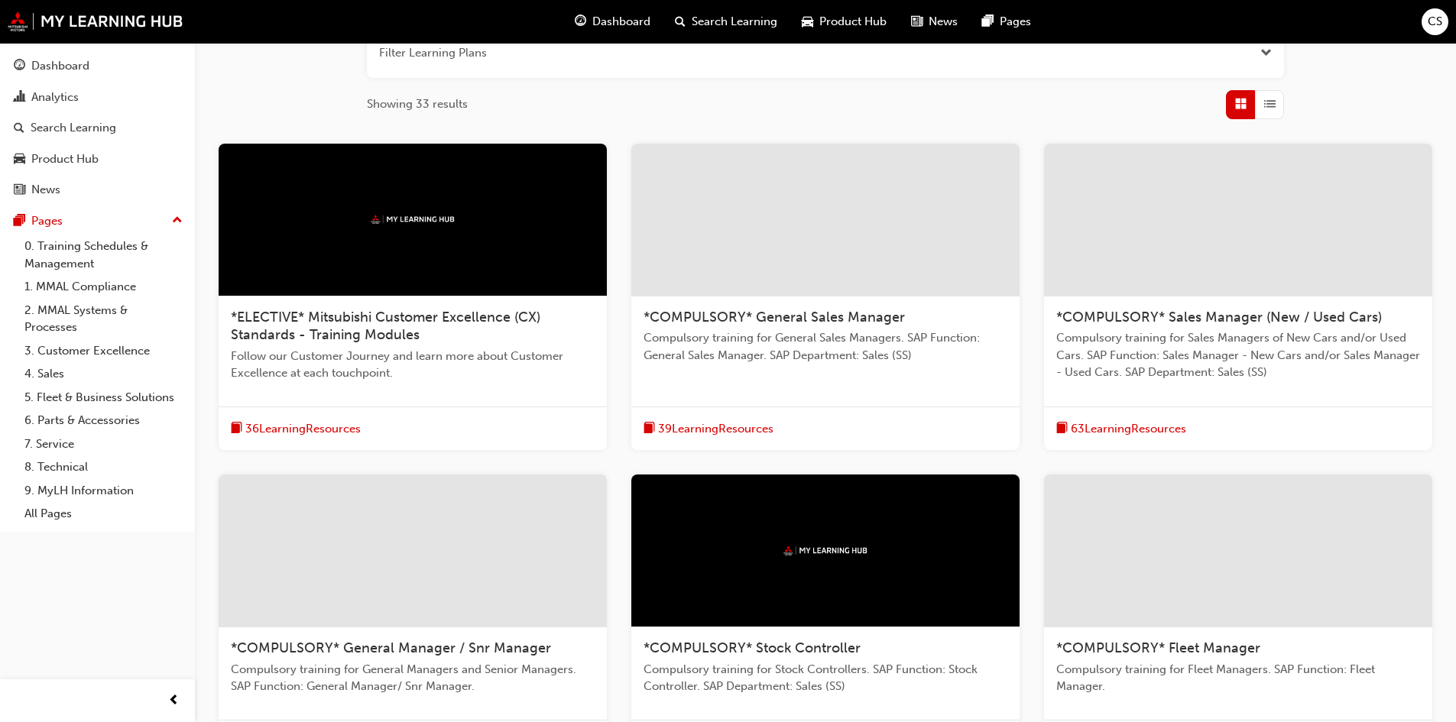
scroll to position [202, 0]
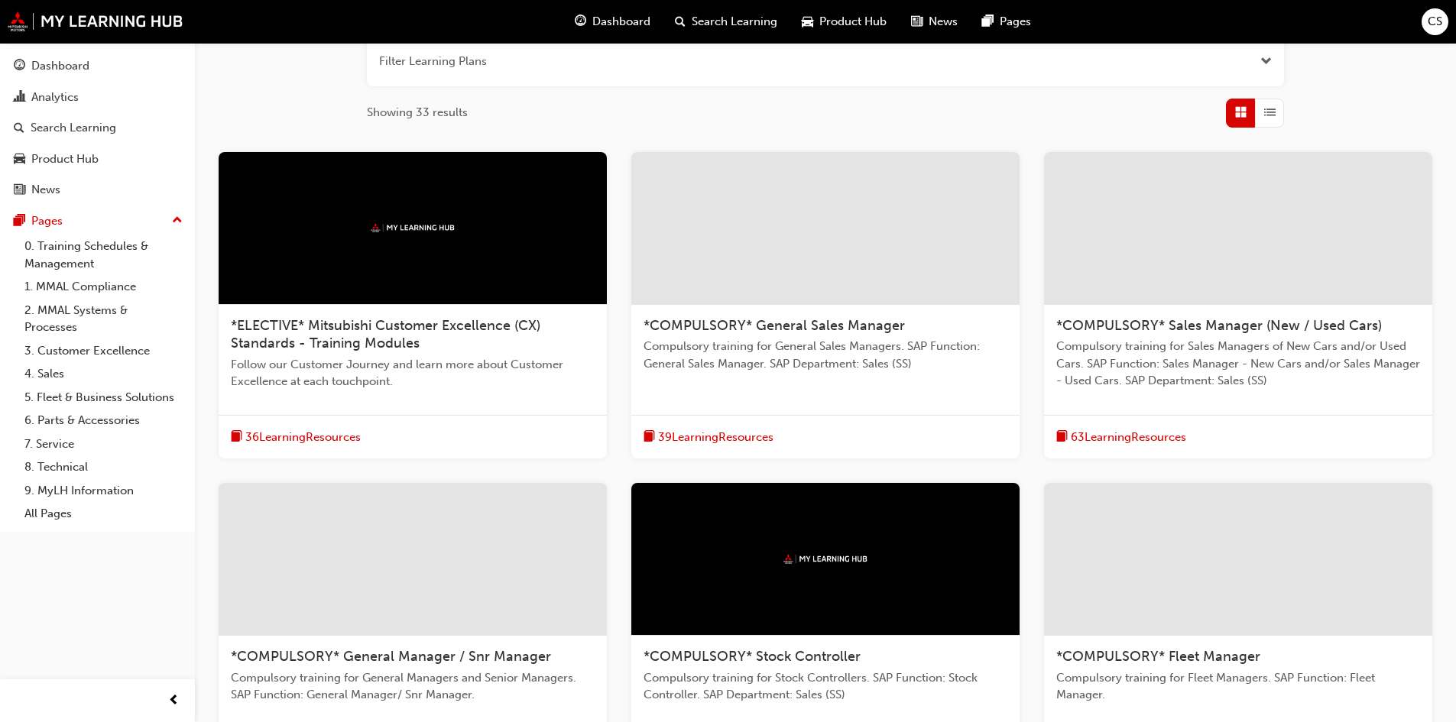
click at [475, 237] on div at bounding box center [413, 228] width 388 height 153
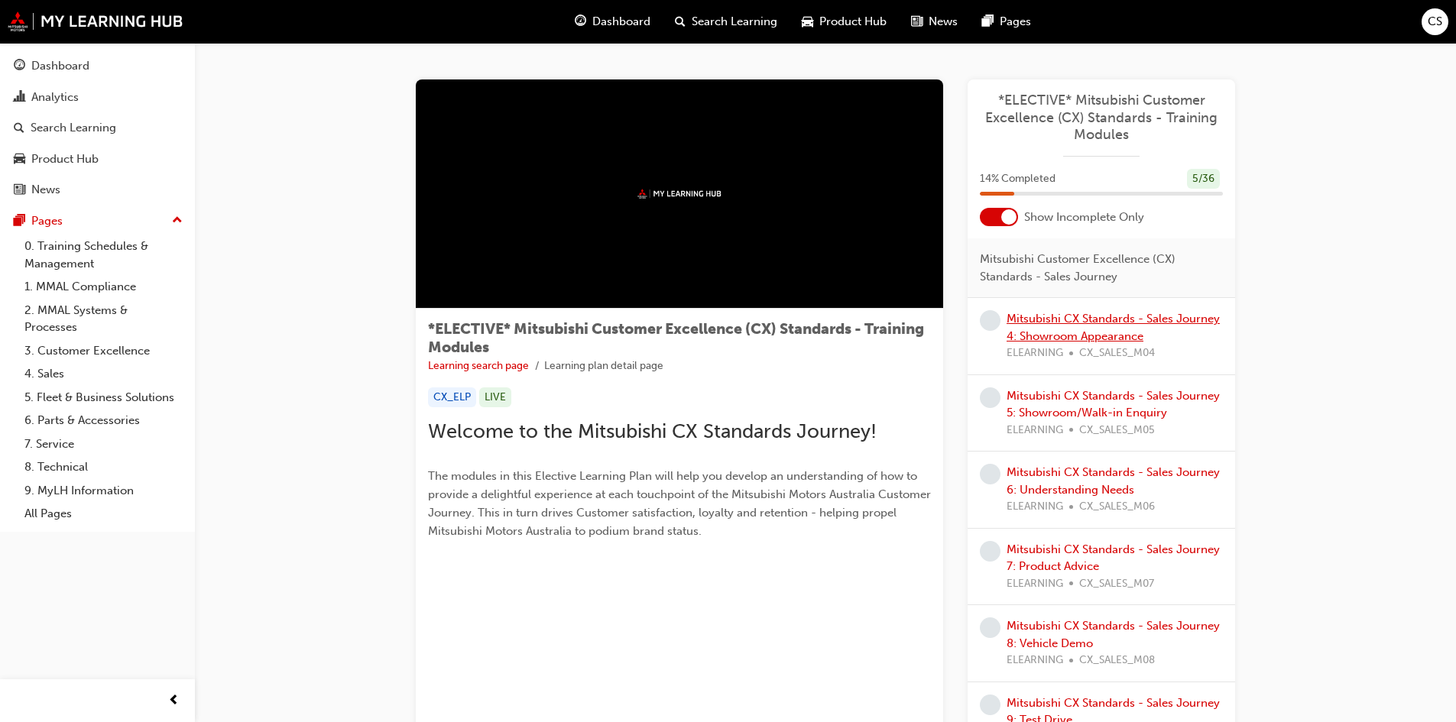
click at [1124, 322] on link "Mitsubishi CX Standards - Sales Journey 4: Showroom Appearance" at bounding box center [1113, 327] width 213 height 31
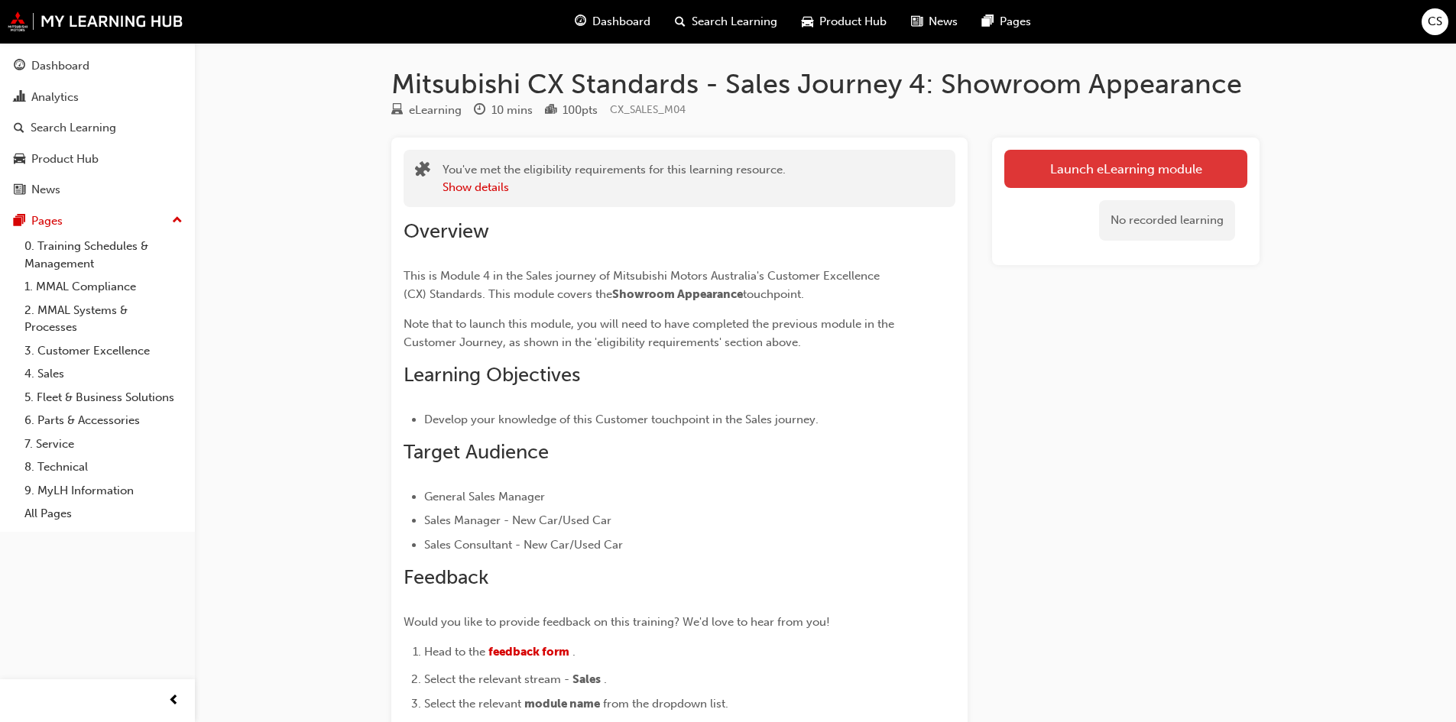
click at [1092, 169] on link "Launch eLearning module" at bounding box center [1125, 169] width 243 height 38
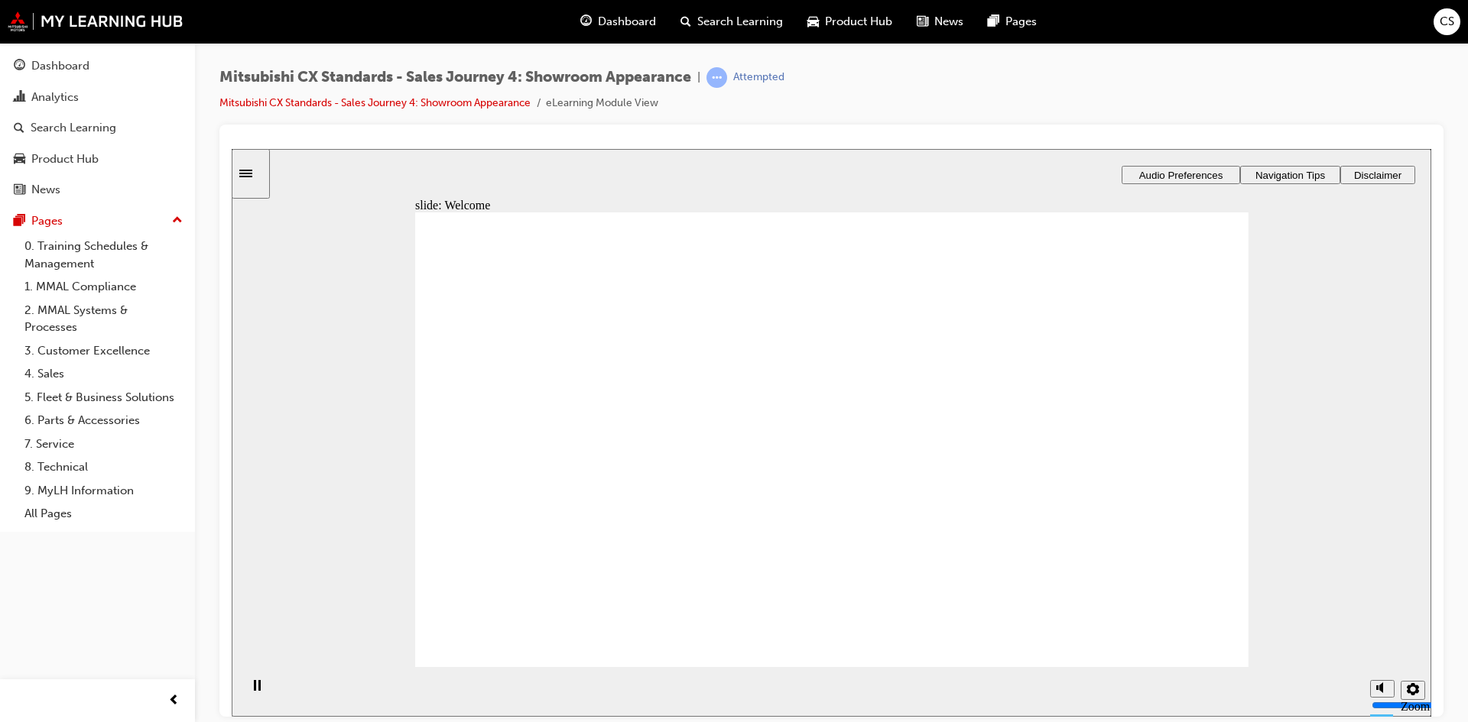
drag, startPoint x: 1187, startPoint y: 641, endPoint x: 1162, endPoint y: 631, distance: 27.1
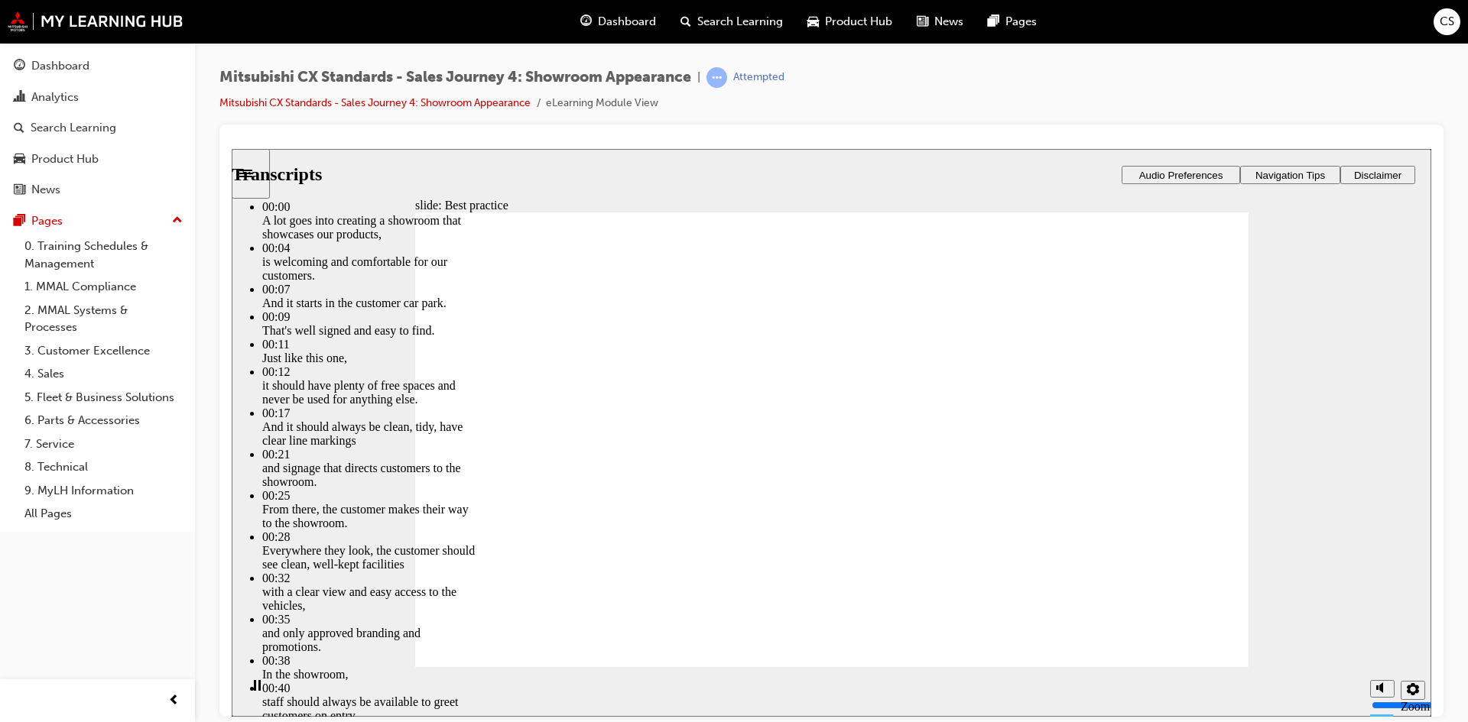
type input "109"
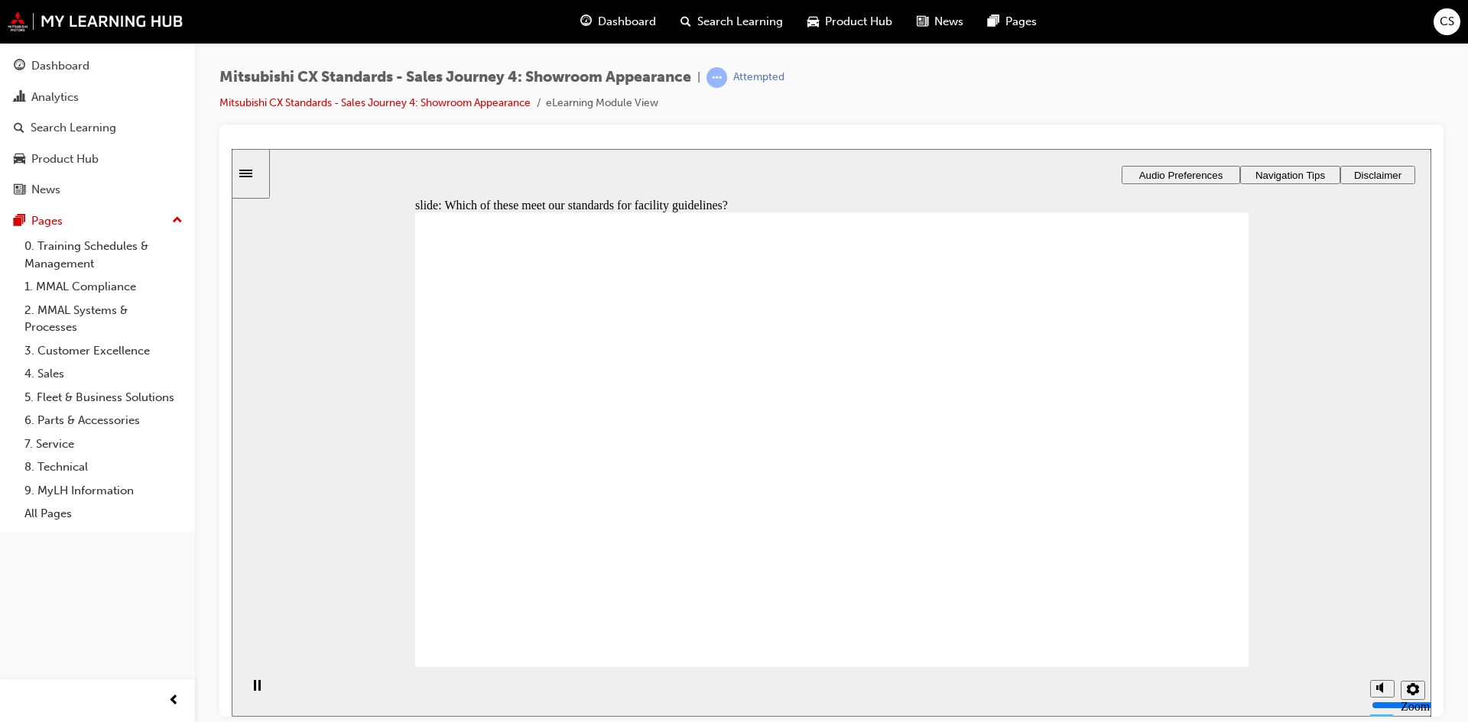
checkbox input "true"
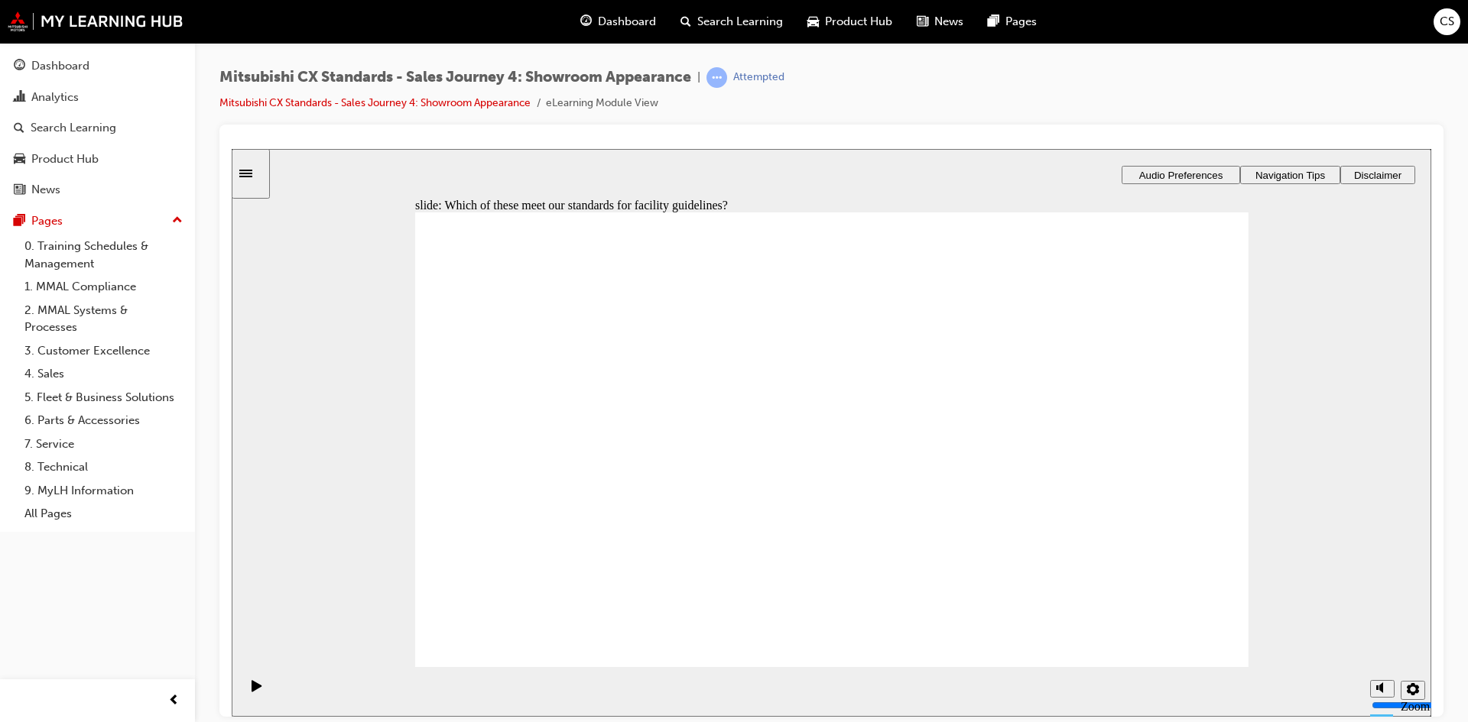
checkbox input "true"
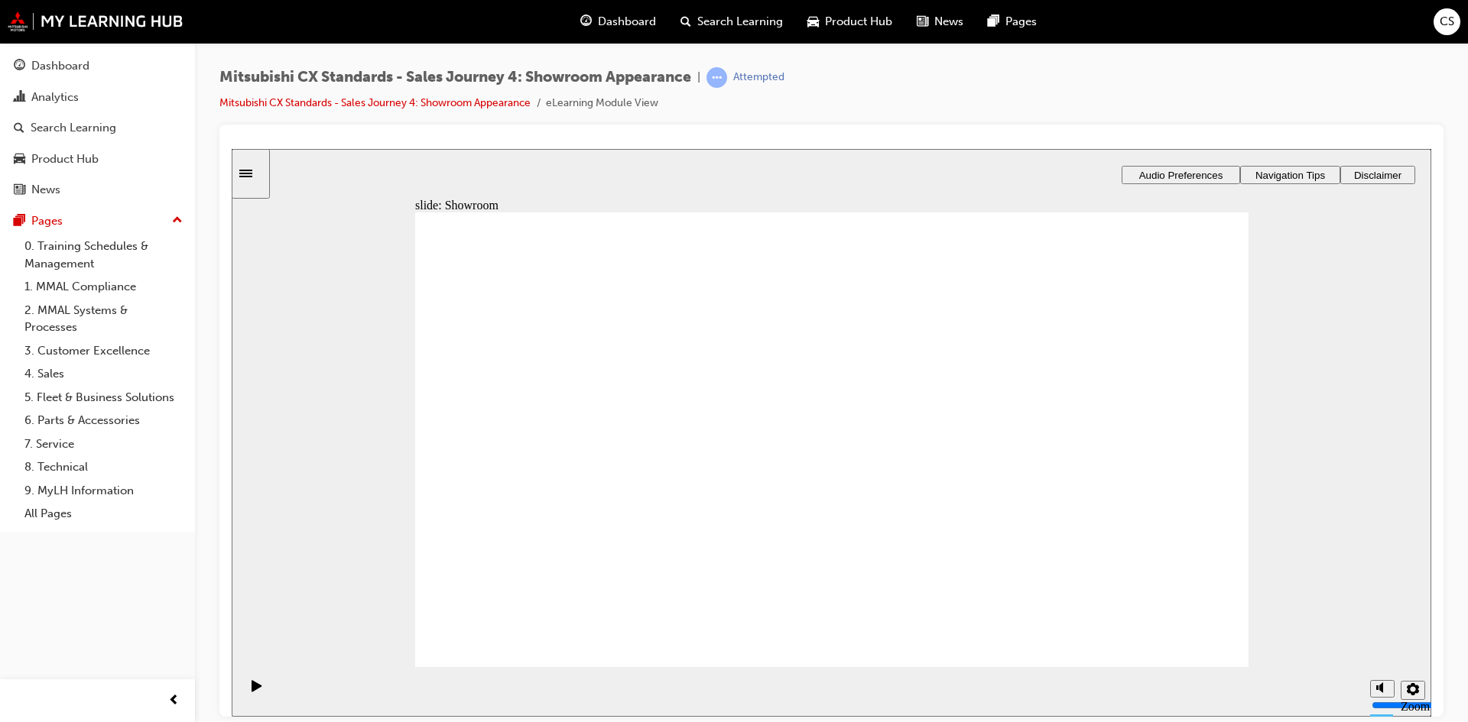
drag, startPoint x: 576, startPoint y: 482, endPoint x: 838, endPoint y: 362, distance: 288.7
drag, startPoint x: 742, startPoint y: 473, endPoint x: 1139, endPoint y: 349, distance: 415.6
drag, startPoint x: 573, startPoint y: 483, endPoint x: 823, endPoint y: 433, distance: 254.8
drag, startPoint x: 536, startPoint y: 480, endPoint x: 796, endPoint y: 469, distance: 260.9
drag, startPoint x: 600, startPoint y: 466, endPoint x: 1132, endPoint y: 405, distance: 535.4
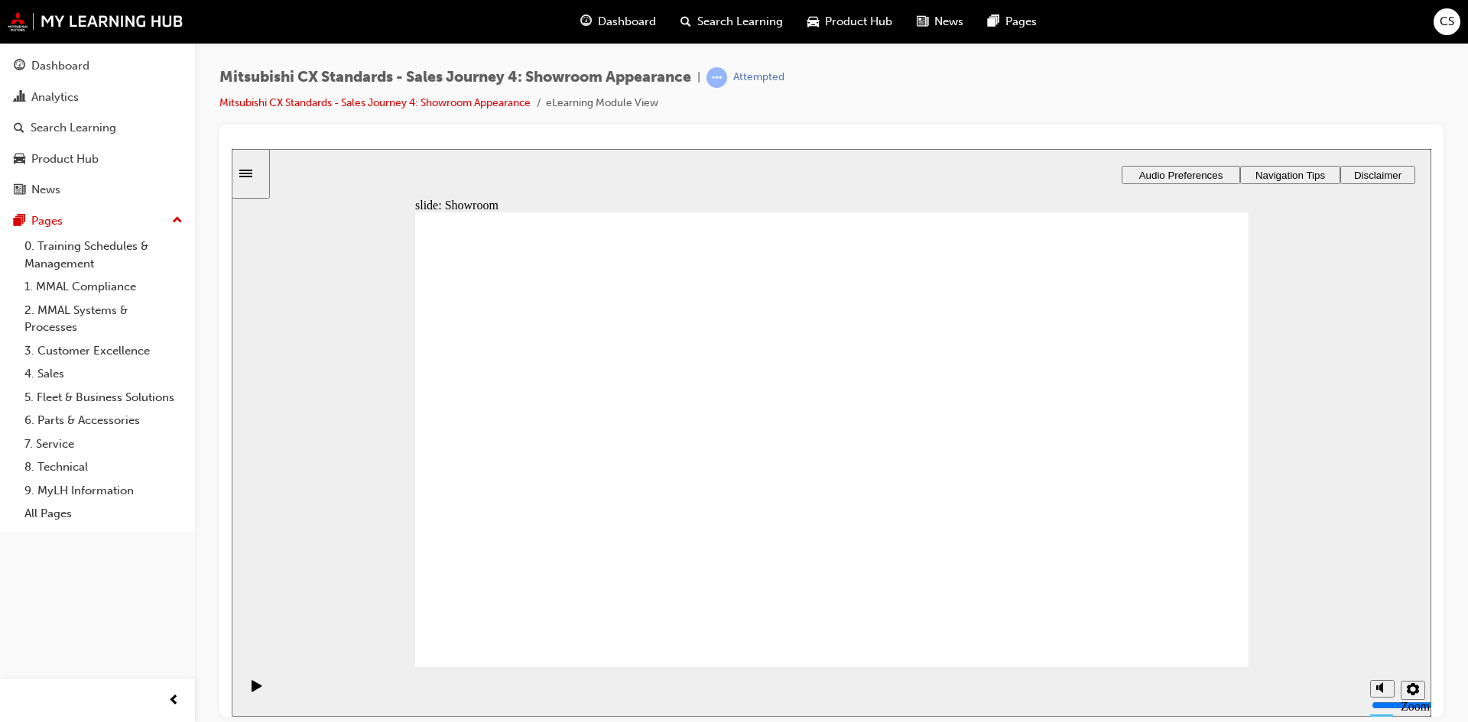
checkbox input "true"
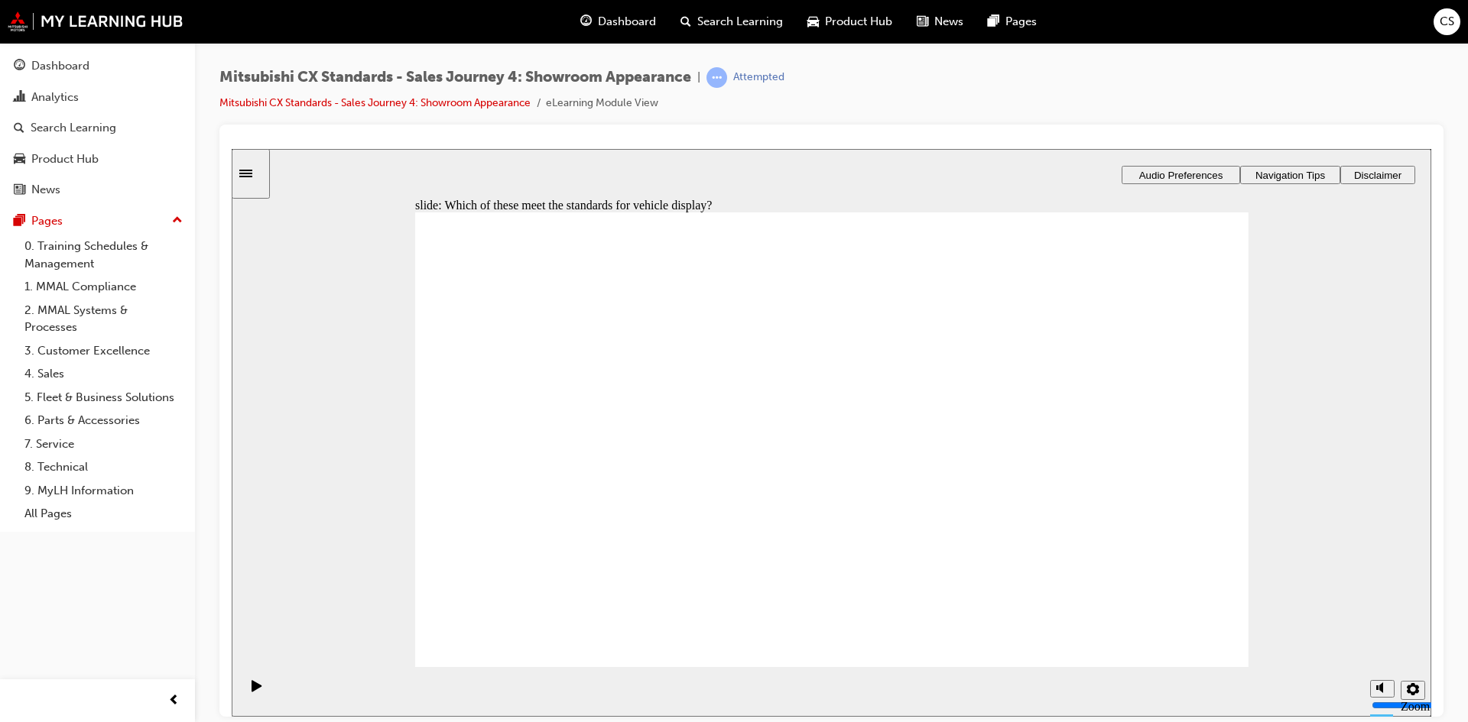
drag, startPoint x: 604, startPoint y: 475, endPoint x: 878, endPoint y: 326, distance: 312.3
drag, startPoint x: 604, startPoint y: 478, endPoint x: 816, endPoint y: 396, distance: 228.0
drag, startPoint x: 537, startPoint y: 492, endPoint x: 770, endPoint y: 420, distance: 244.2
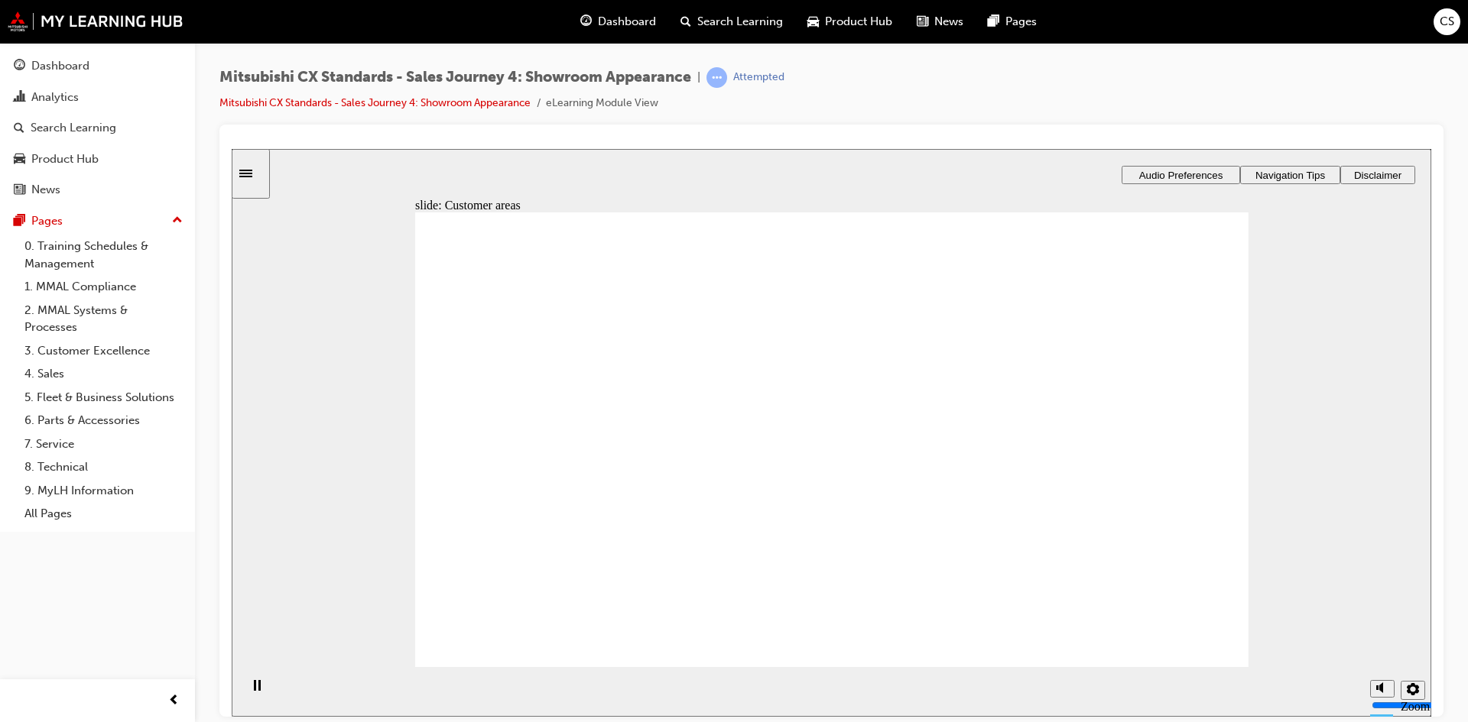
drag, startPoint x: 582, startPoint y: 472, endPoint x: 813, endPoint y: 477, distance: 231.7
drag, startPoint x: 543, startPoint y: 482, endPoint x: 795, endPoint y: 540, distance: 258.8
drag, startPoint x: 469, startPoint y: 491, endPoint x: 706, endPoint y: 600, distance: 261.3
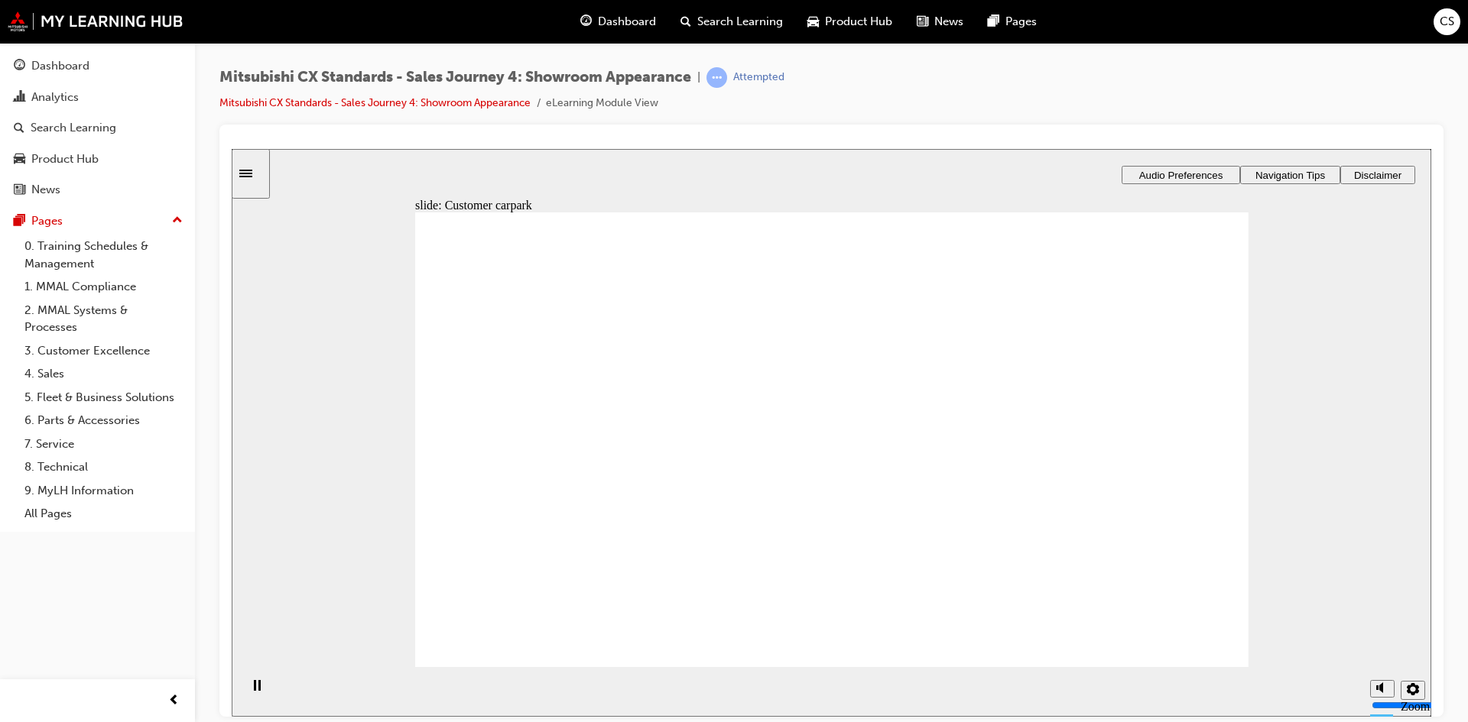
checkbox input "true"
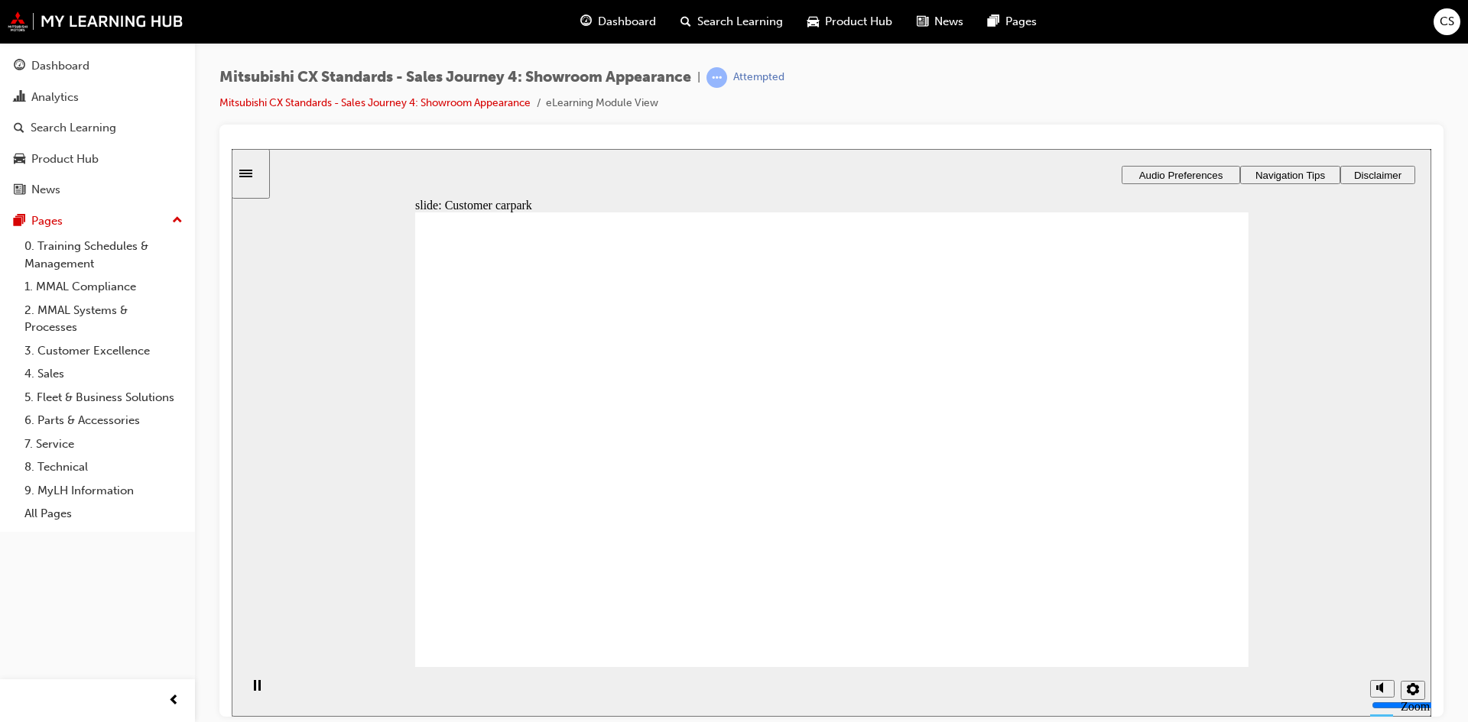
checkbox input "true"
checkbox input "false"
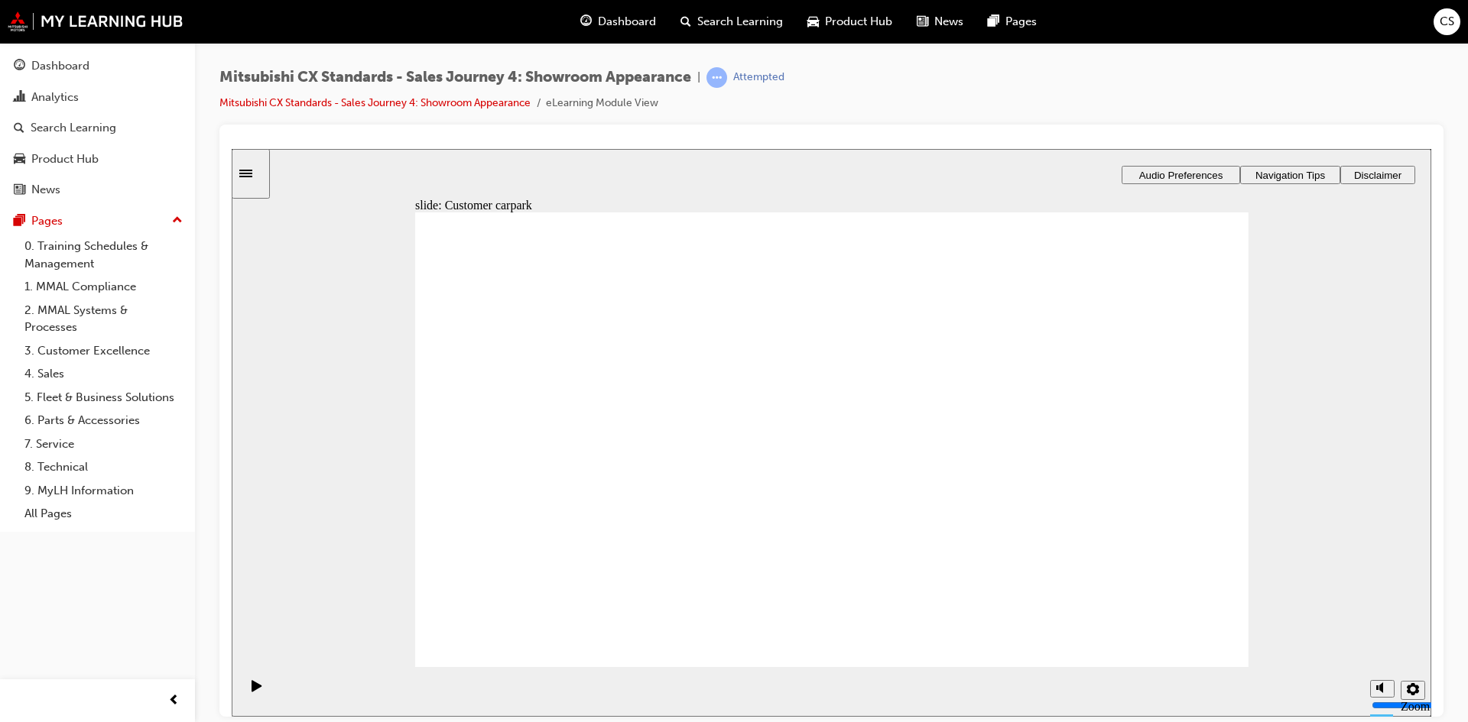
checkbox input "false"
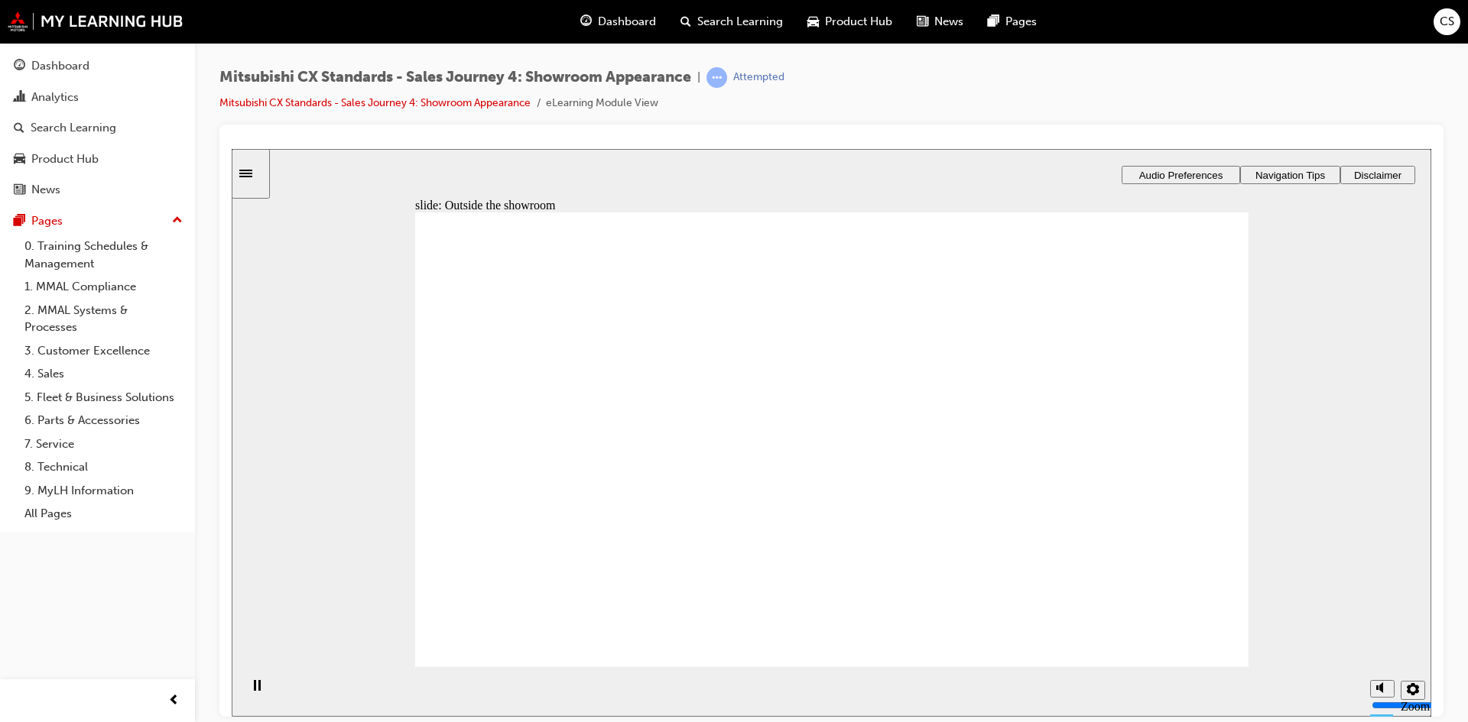
checkbox input "true"
checkbox input "false"
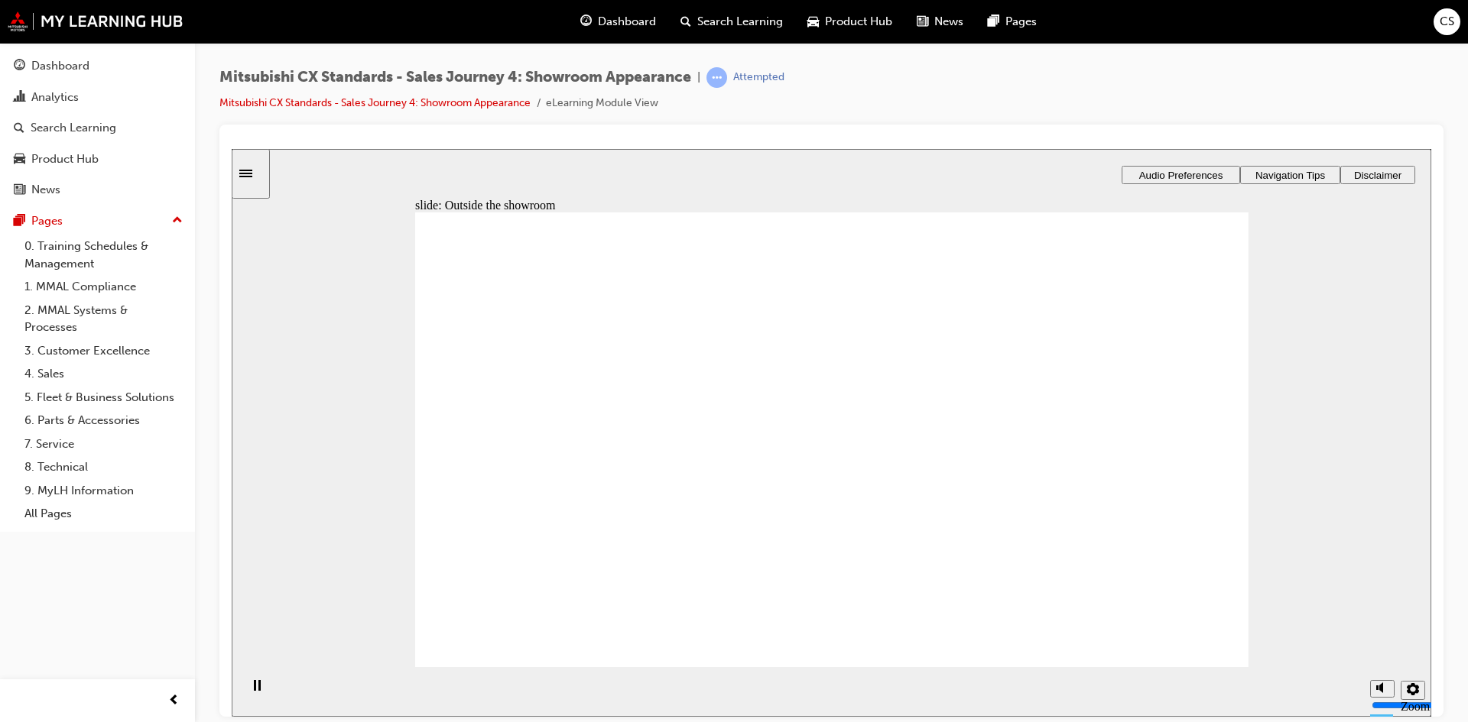
checkbox input "false"
checkbox input "true"
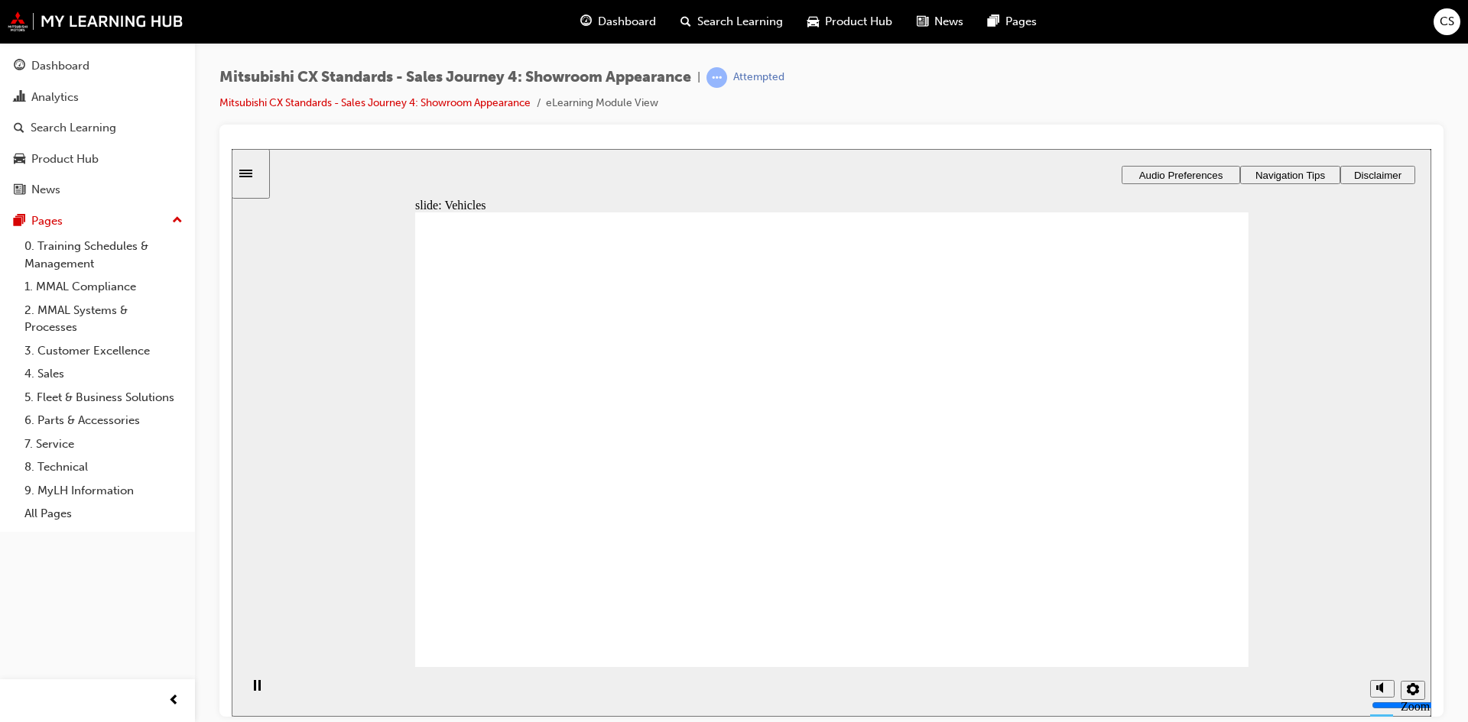
checkbox input "false"
